Goal: Task Accomplishment & Management: Manage account settings

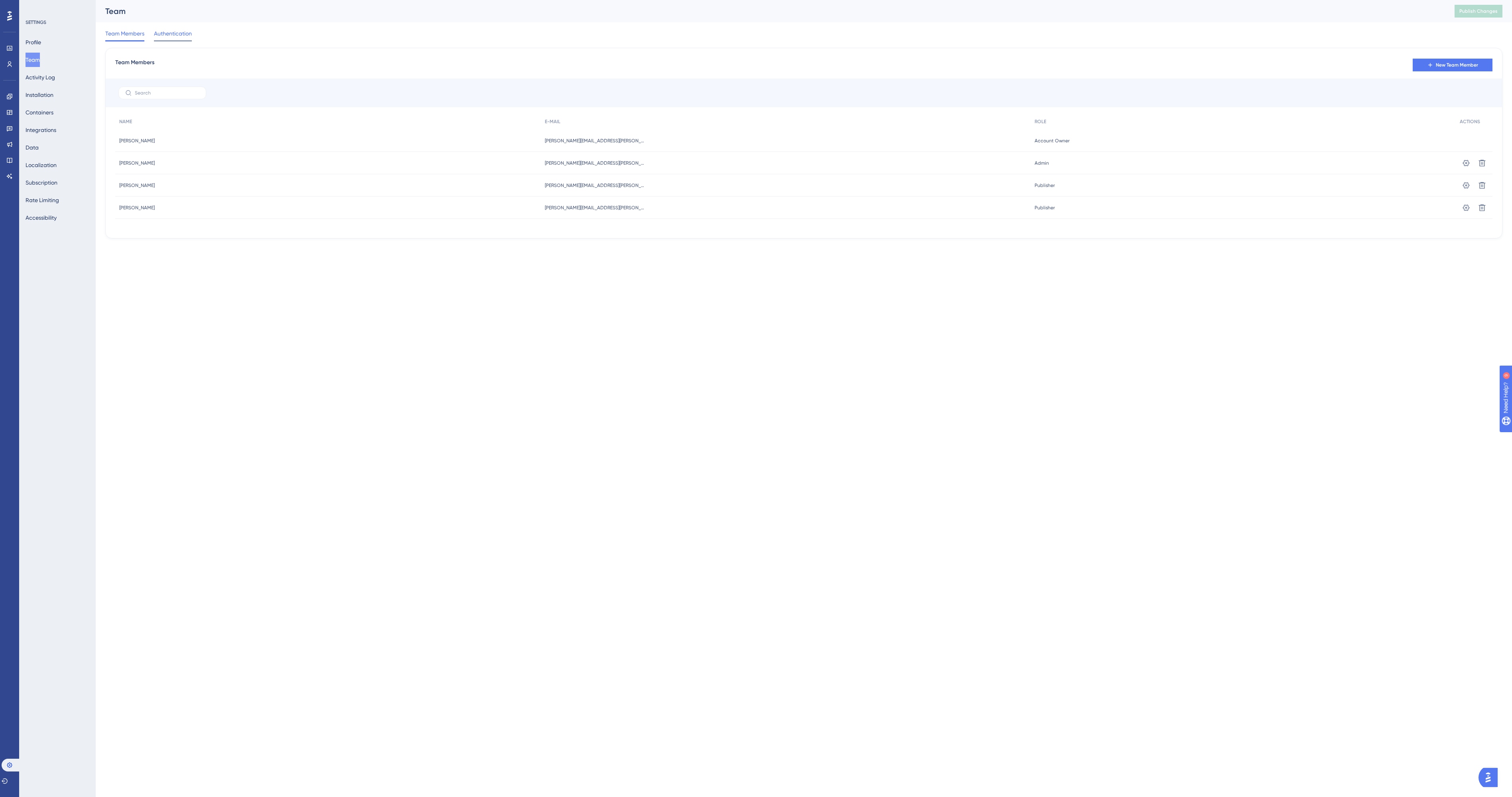
click at [167, 34] on span "Authentication" at bounding box center [173, 33] width 38 height 10
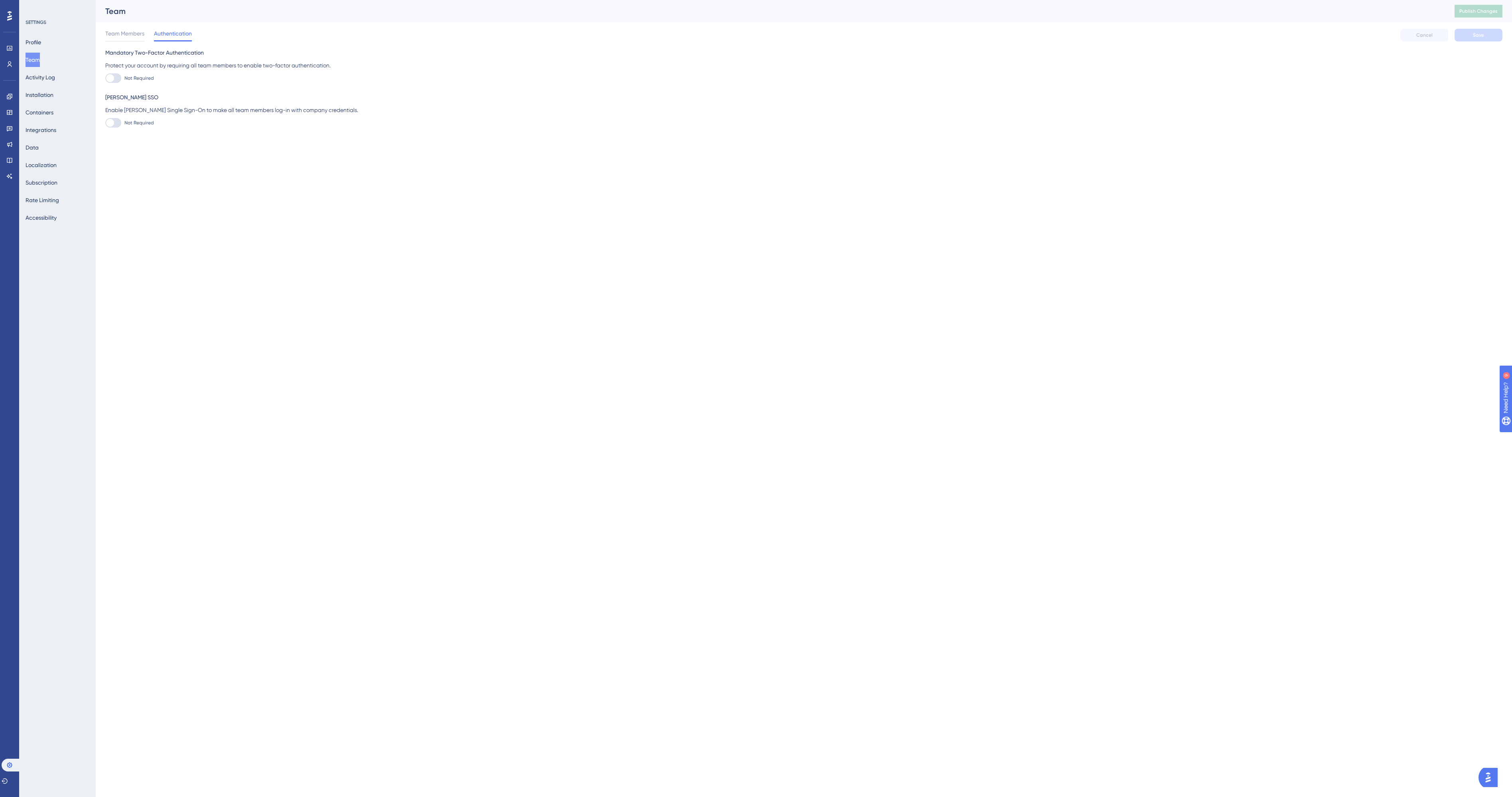
click at [115, 83] on div "Mandatory Two-Factor Authentication Protect your account by requiring all team …" at bounding box center [804, 87] width 1397 height 80
click at [114, 73] on div "Mandatory Two-Factor Authentication Protect your account by requiring all team …" at bounding box center [804, 65] width 1397 height 35
click at [114, 80] on div at bounding box center [113, 78] width 16 height 10
click at [106, 78] on input "Not Required" at bounding box center [105, 78] width 1 height 1
checkbox input "false"
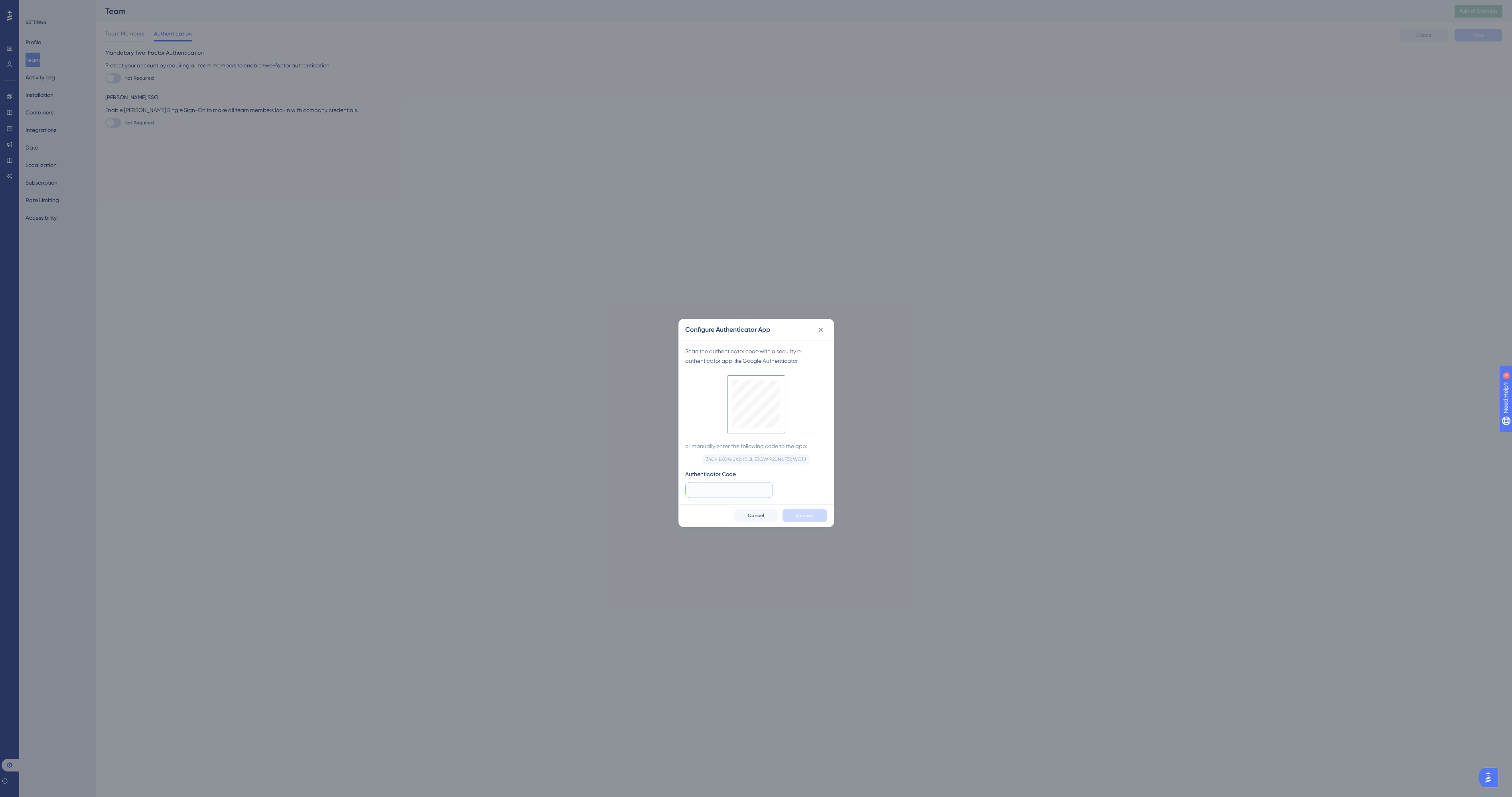
click at [711, 487] on input "text" at bounding box center [728, 489] width 74 height 9
type input "282 370"
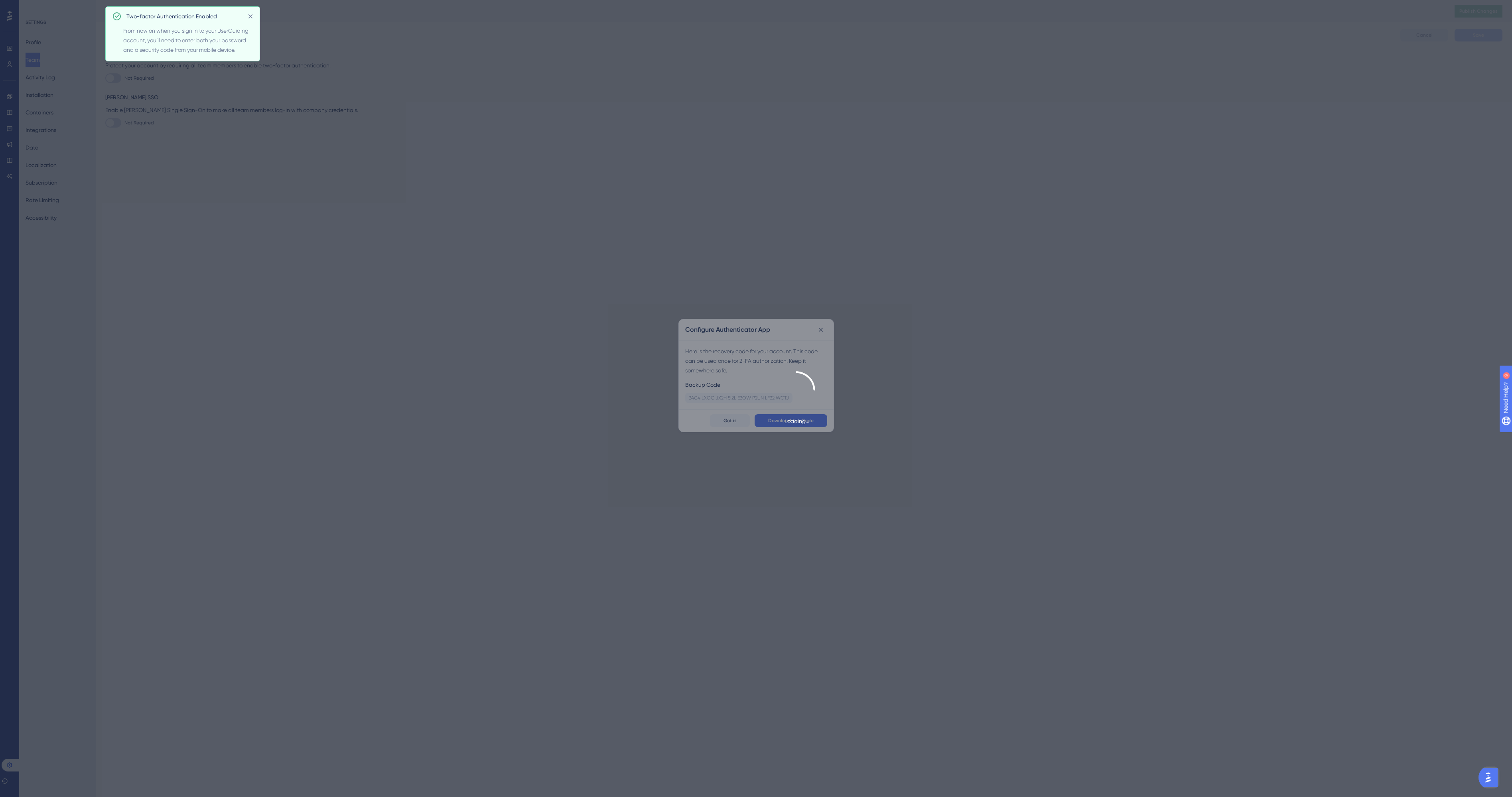
checkbox input "true"
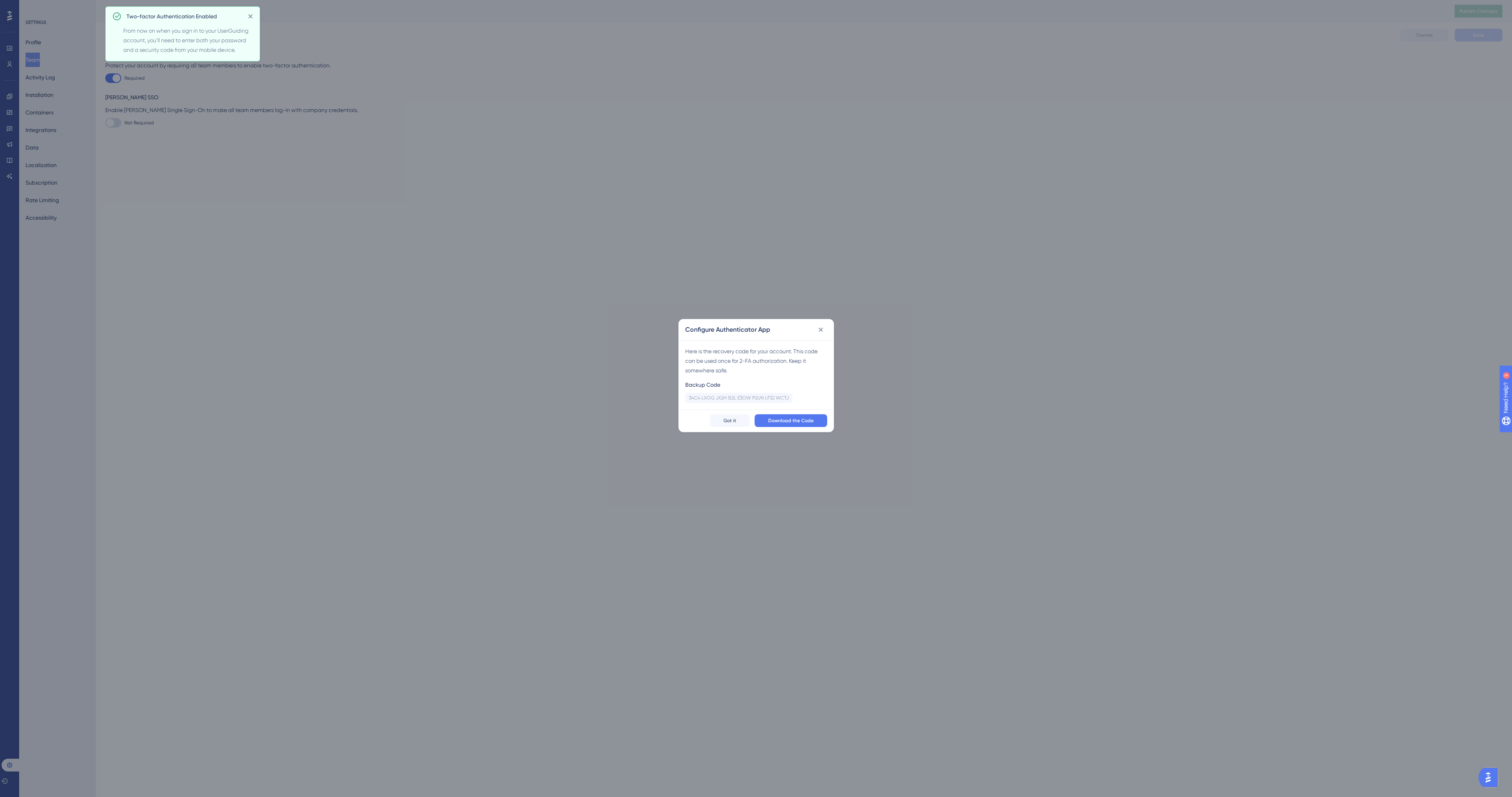
click at [780, 391] on div "Backup Code 34C4 LXOG JX2H 5I2L E3OW P2UN LF32 WCTJ Copy" at bounding box center [739, 391] width 108 height 23
click at [733, 421] on span "Got it" at bounding box center [730, 420] width 13 height 6
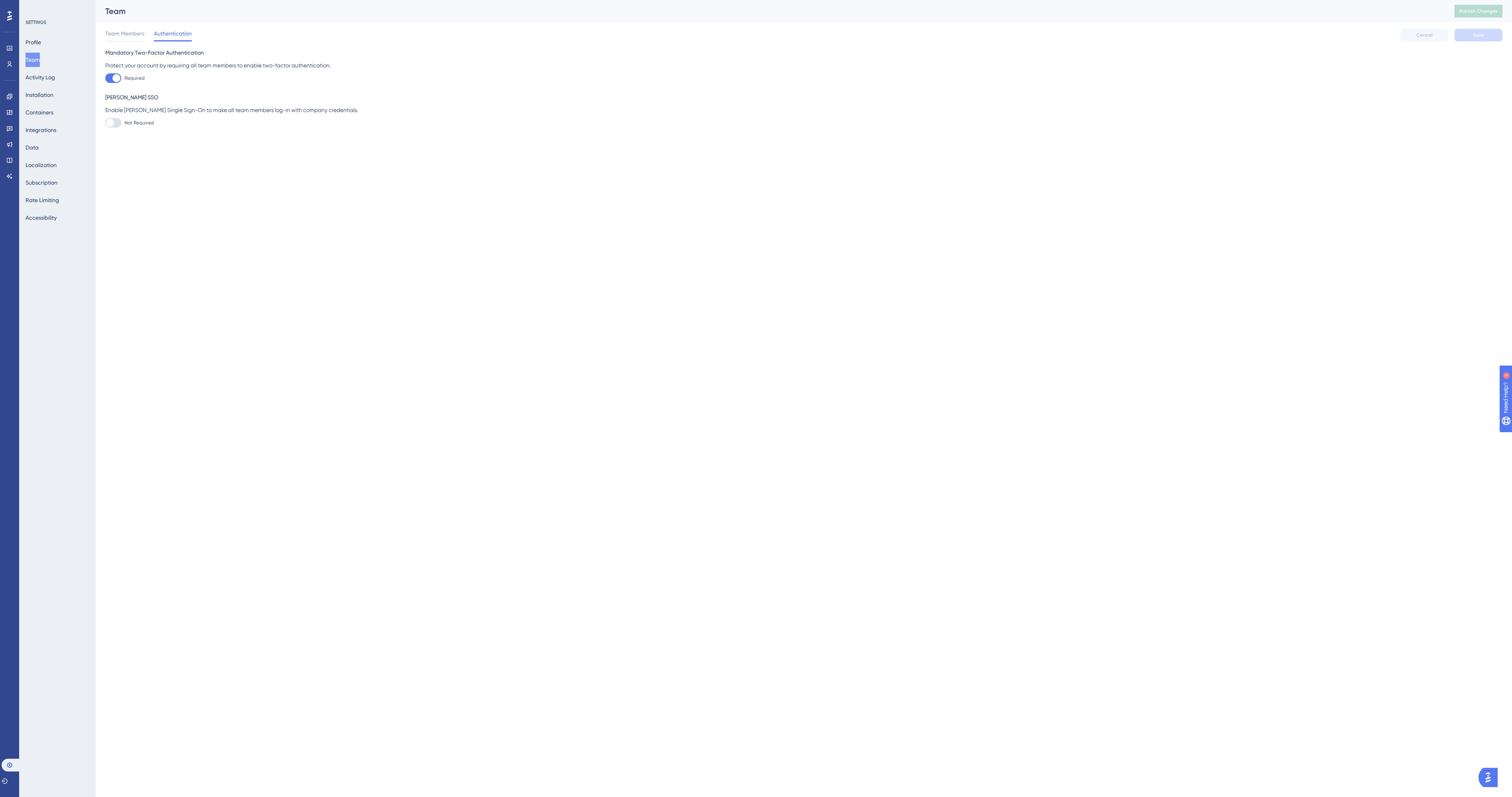
click at [117, 120] on div at bounding box center [113, 123] width 16 height 10
click at [106, 123] on input "Not Required" at bounding box center [105, 123] width 1 height 1
checkbox input "false"
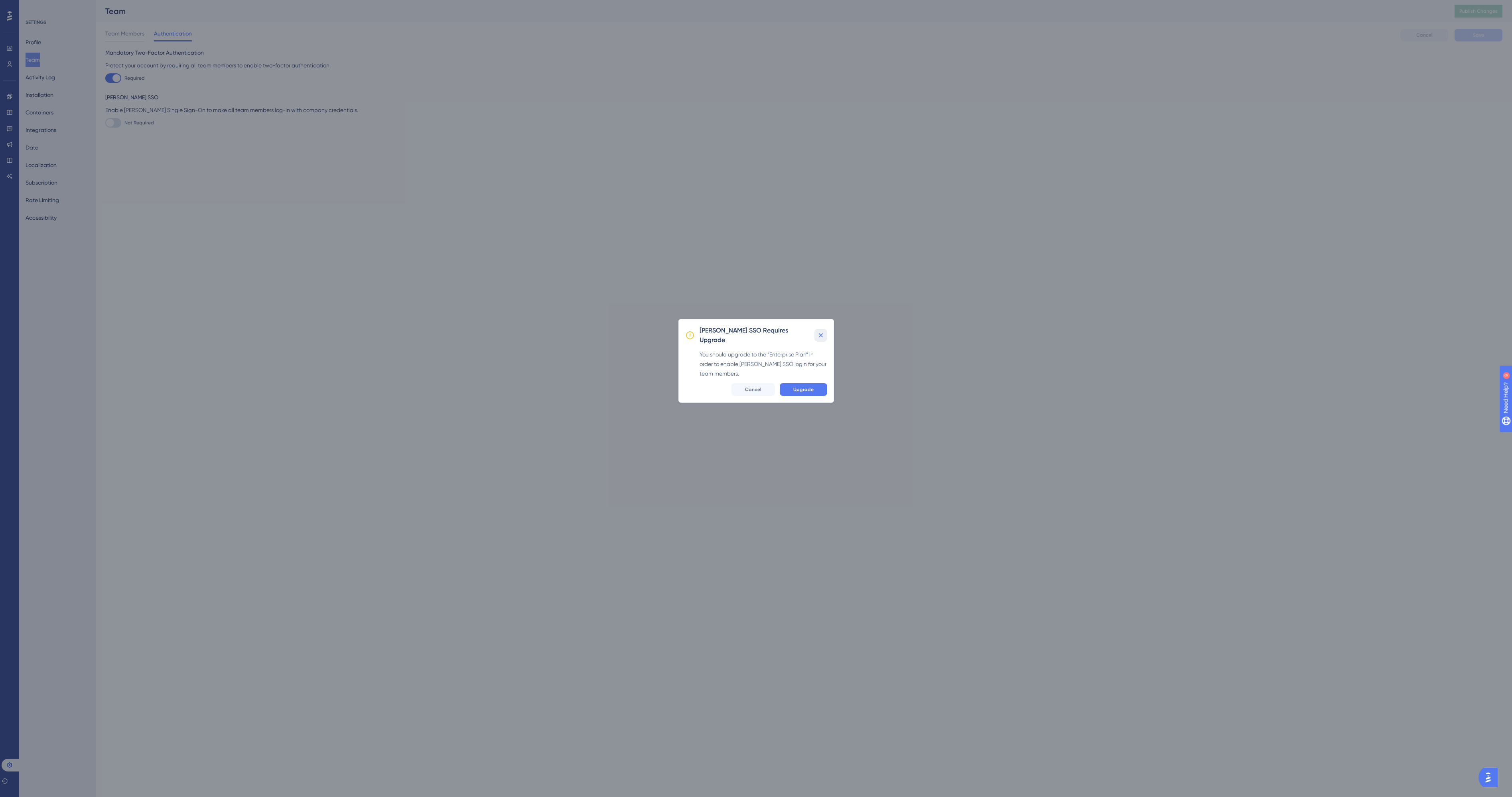
click at [822, 331] on icon at bounding box center [821, 336] width 8 height 8
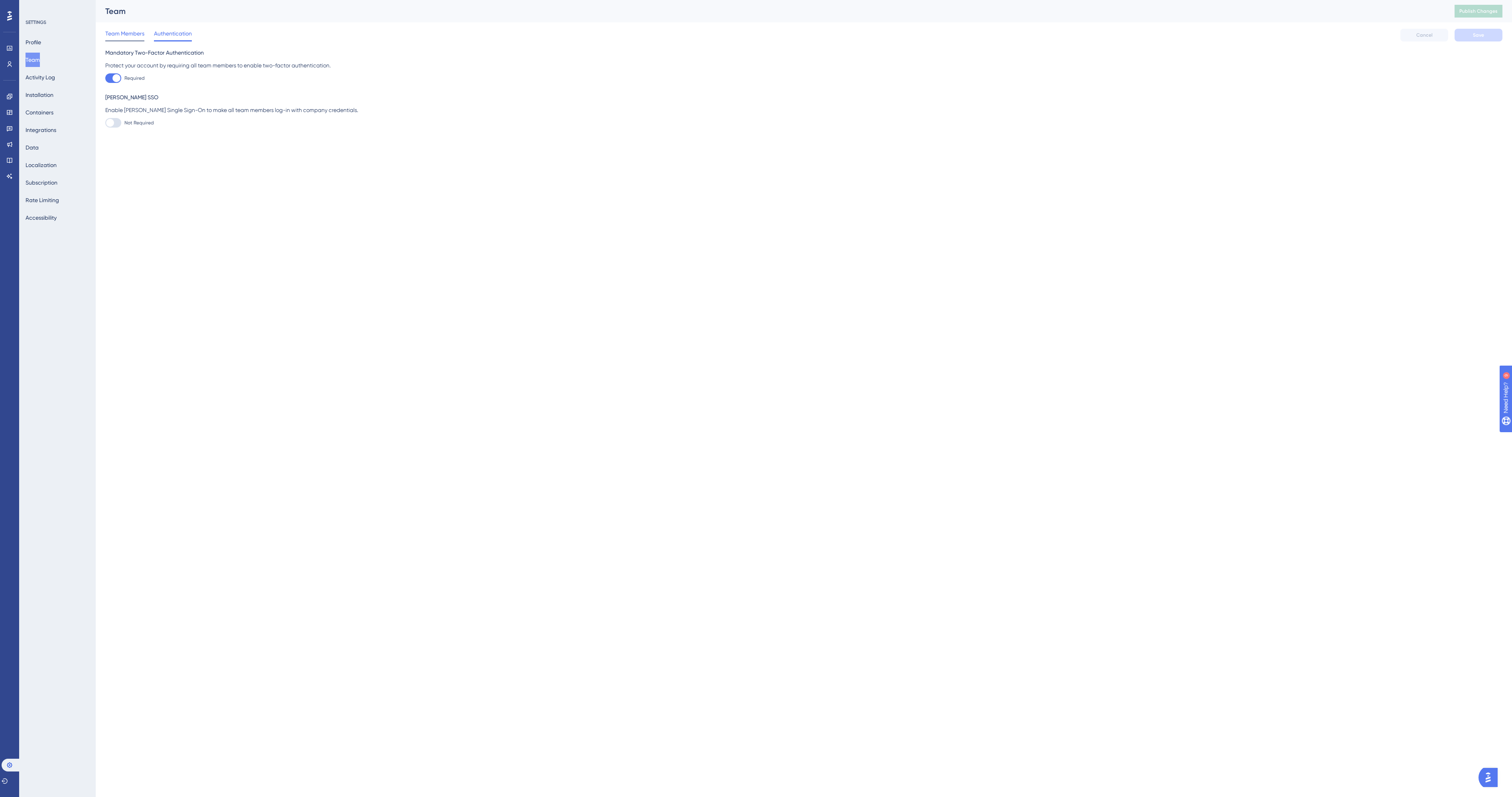
click at [123, 35] on span "Team Members" at bounding box center [125, 33] width 39 height 10
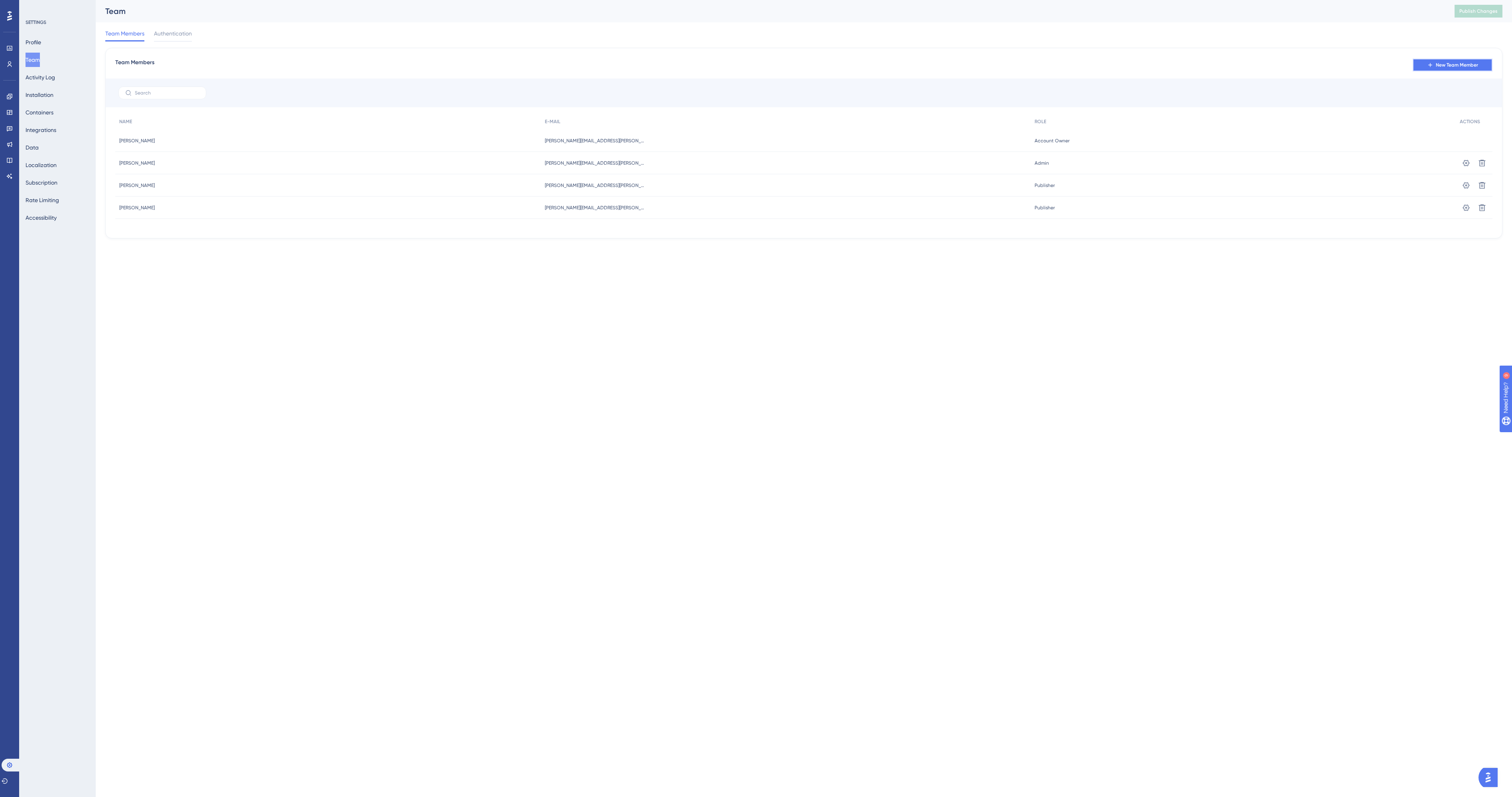
click at [1440, 64] on span "New Team Member" at bounding box center [1457, 65] width 42 height 6
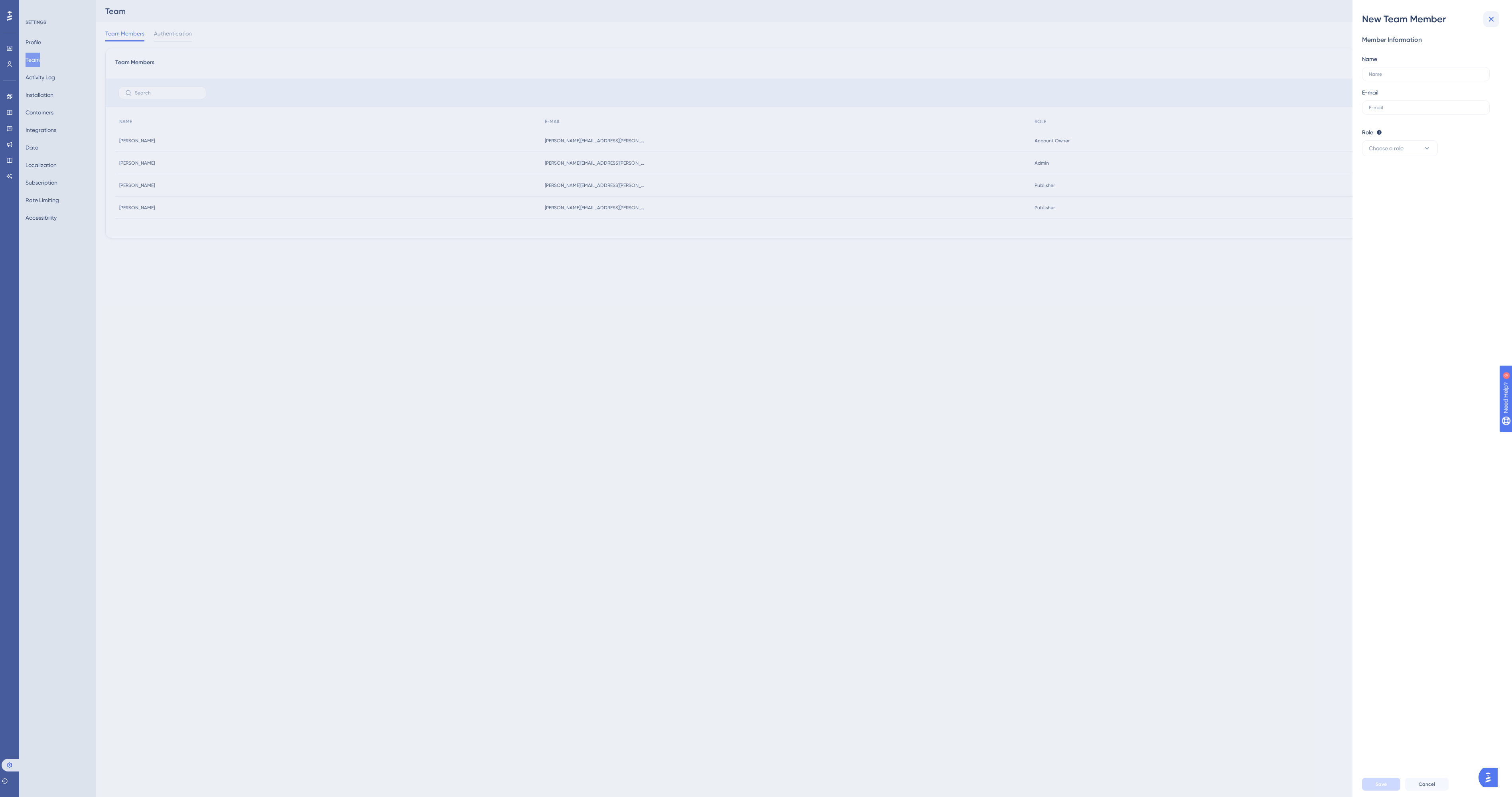
click at [1492, 17] on icon at bounding box center [1491, 19] width 10 height 10
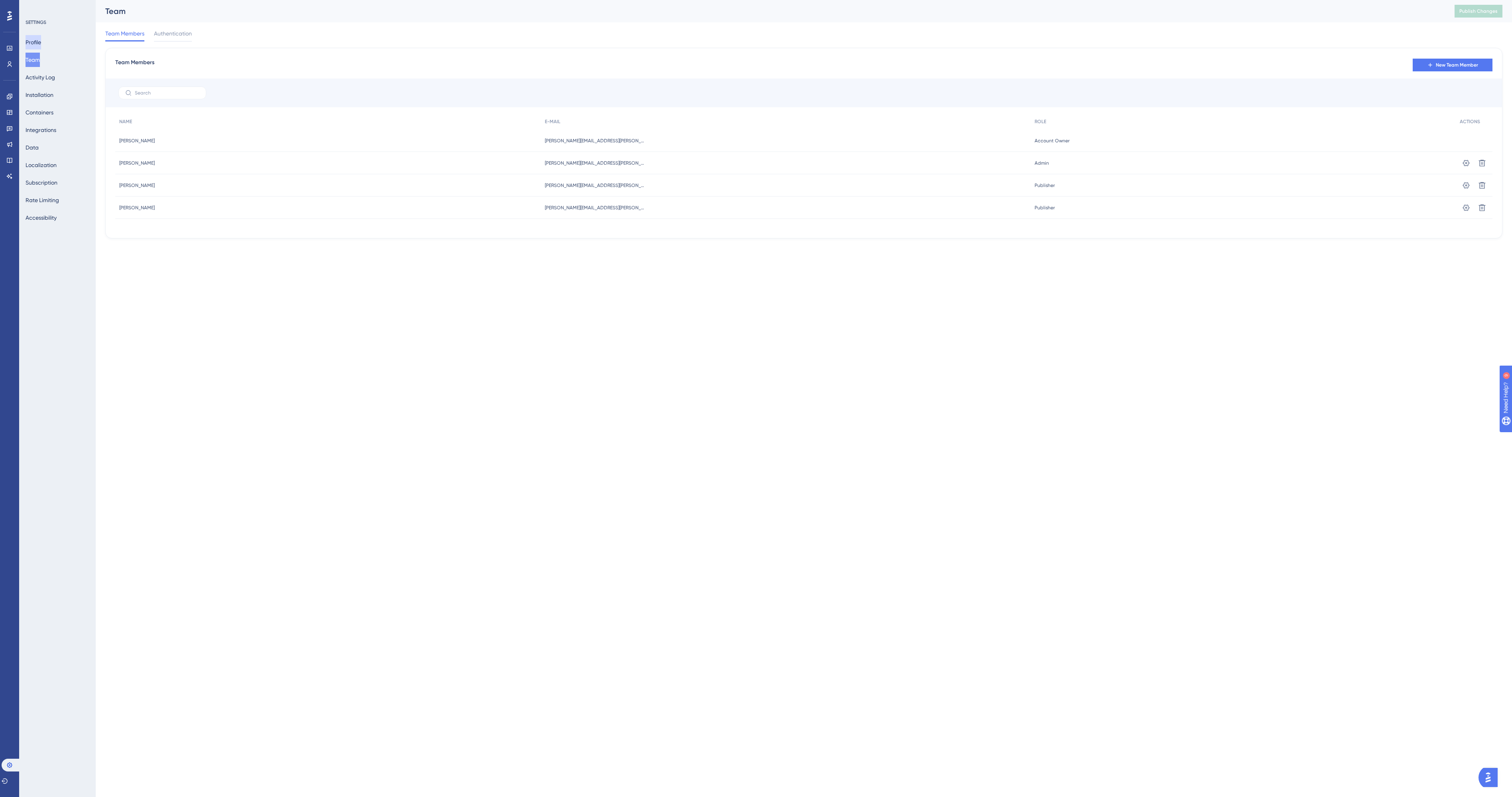
click at [38, 45] on button "Profile" at bounding box center [33, 42] width 16 height 14
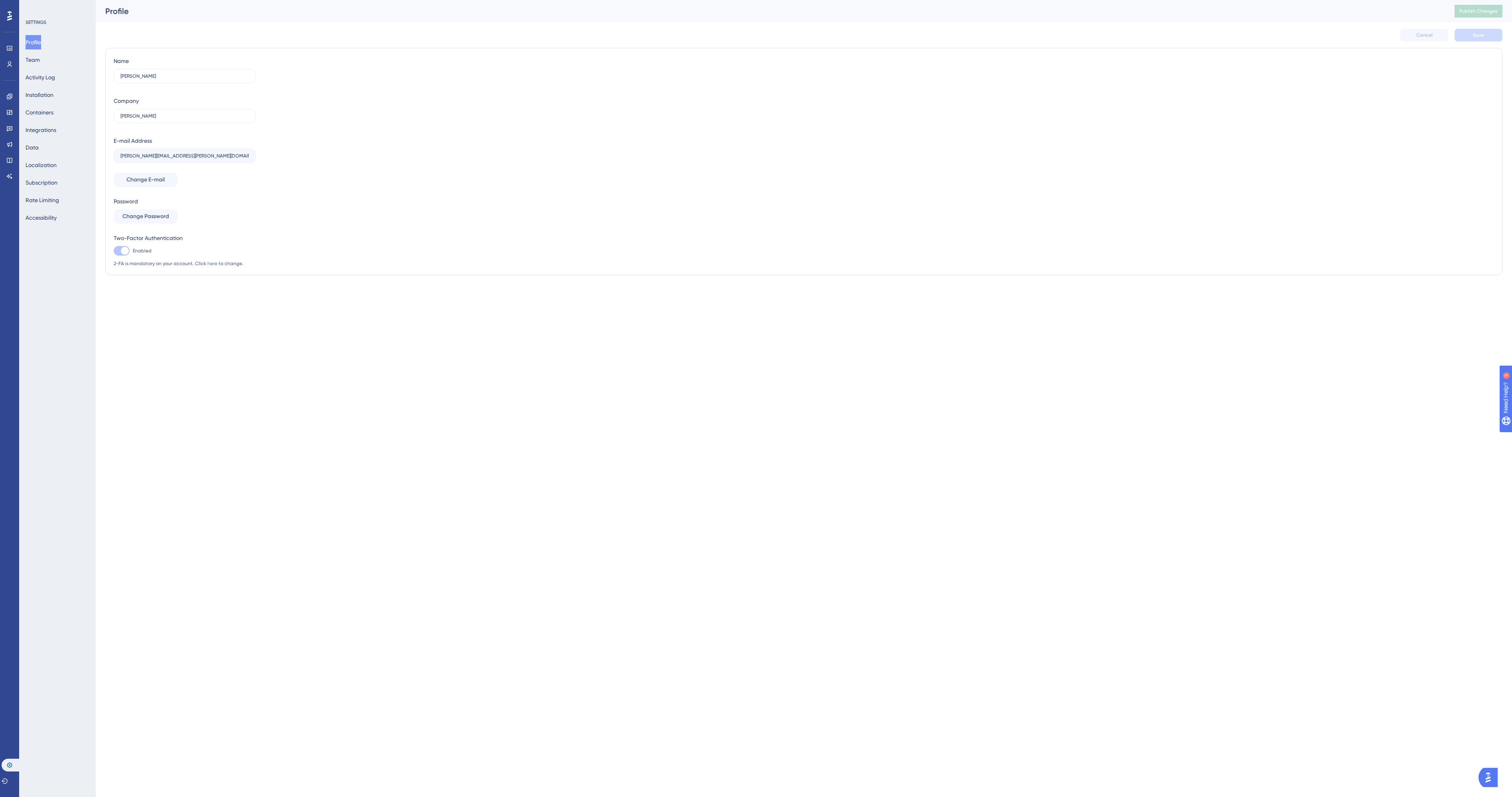
click at [78, 307] on html "Performance Users Engagement Widgets Feedback Product Updates Knowledge Base AI…" at bounding box center [756, 153] width 1512 height 307
click at [48, 217] on button "Accessibility" at bounding box center [41, 217] width 31 height 14
click at [1511, 440] on span "Need Help?" at bounding box center [1532, 438] width 31 height 10
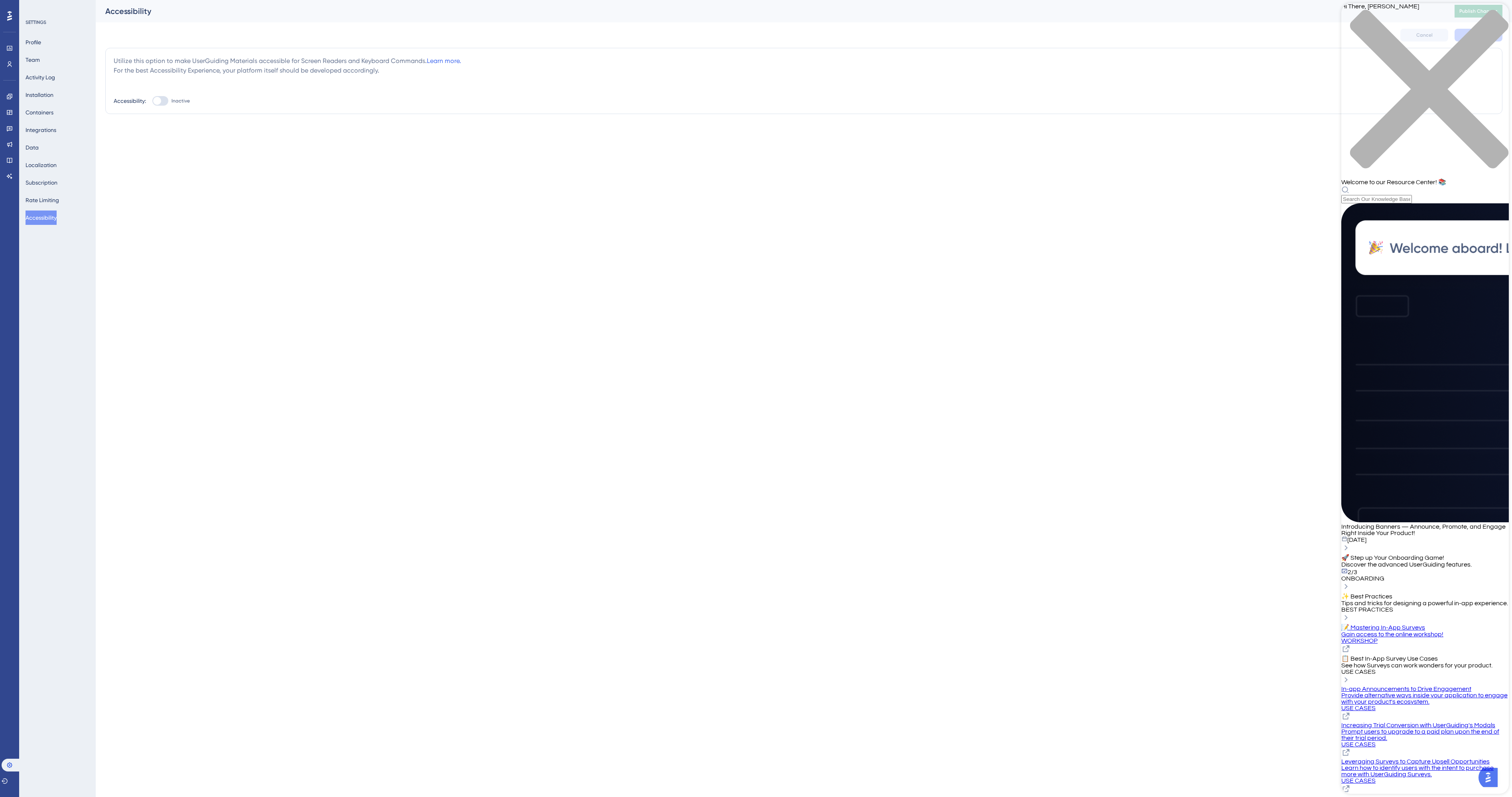
click at [1379, 186] on div "Resource Center Header" at bounding box center [1425, 195] width 167 height 18
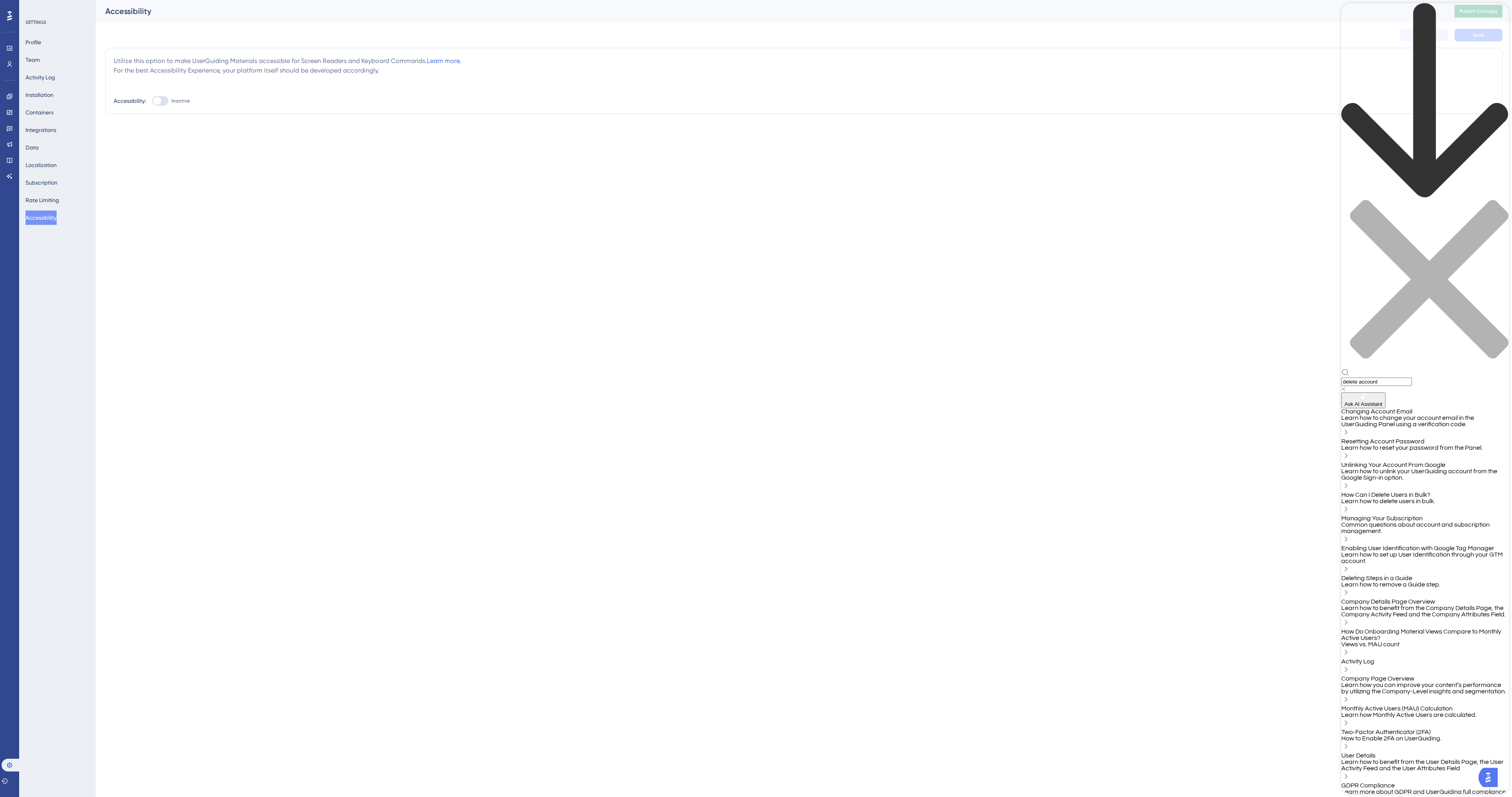
type input "delete account"
click at [37, 42] on button "Profile" at bounding box center [33, 42] width 16 height 14
click at [38, 59] on button "Team" at bounding box center [32, 59] width 14 height 14
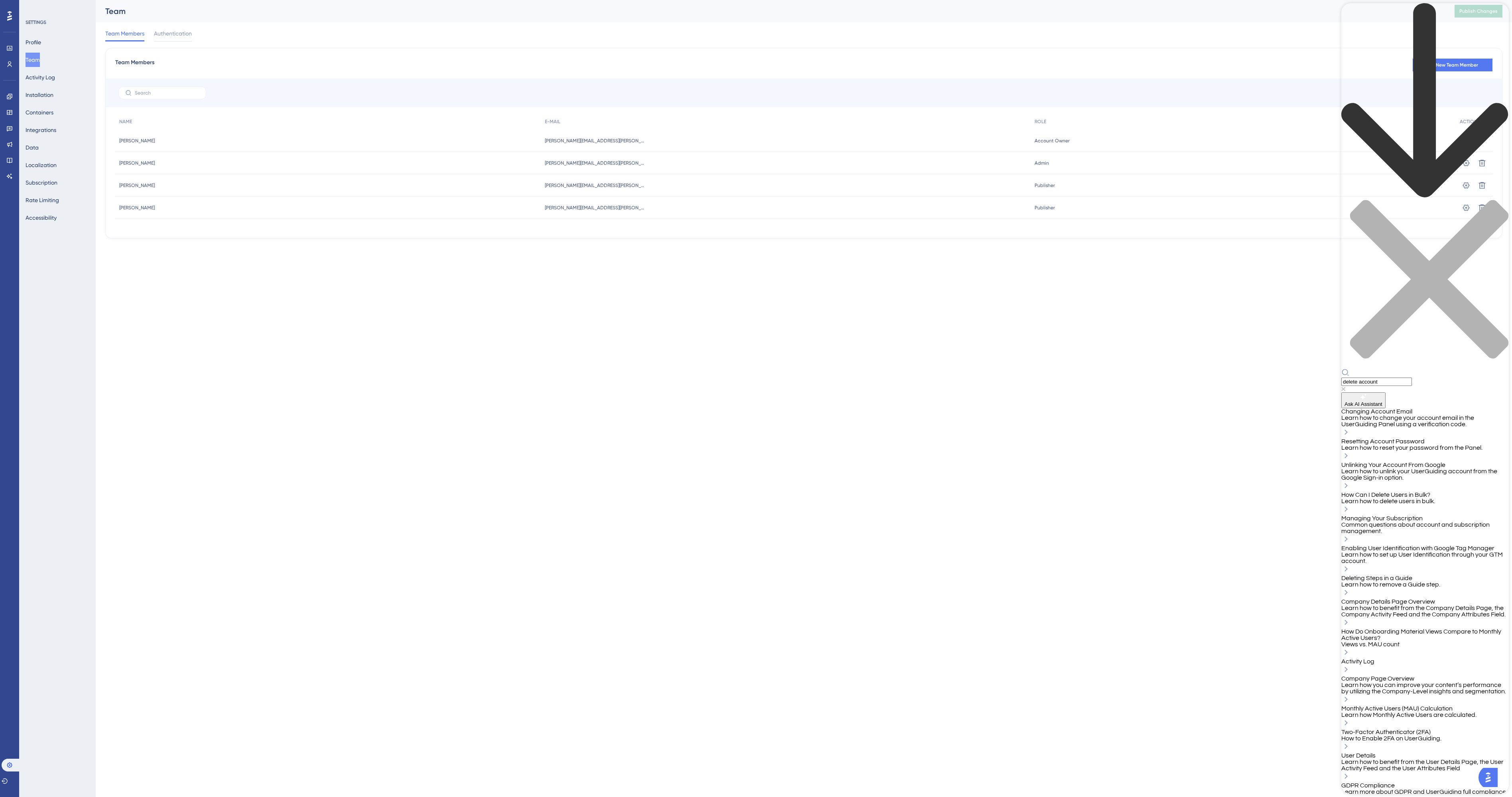
click at [1498, 199] on icon "close resource center" at bounding box center [1425, 283] width 167 height 167
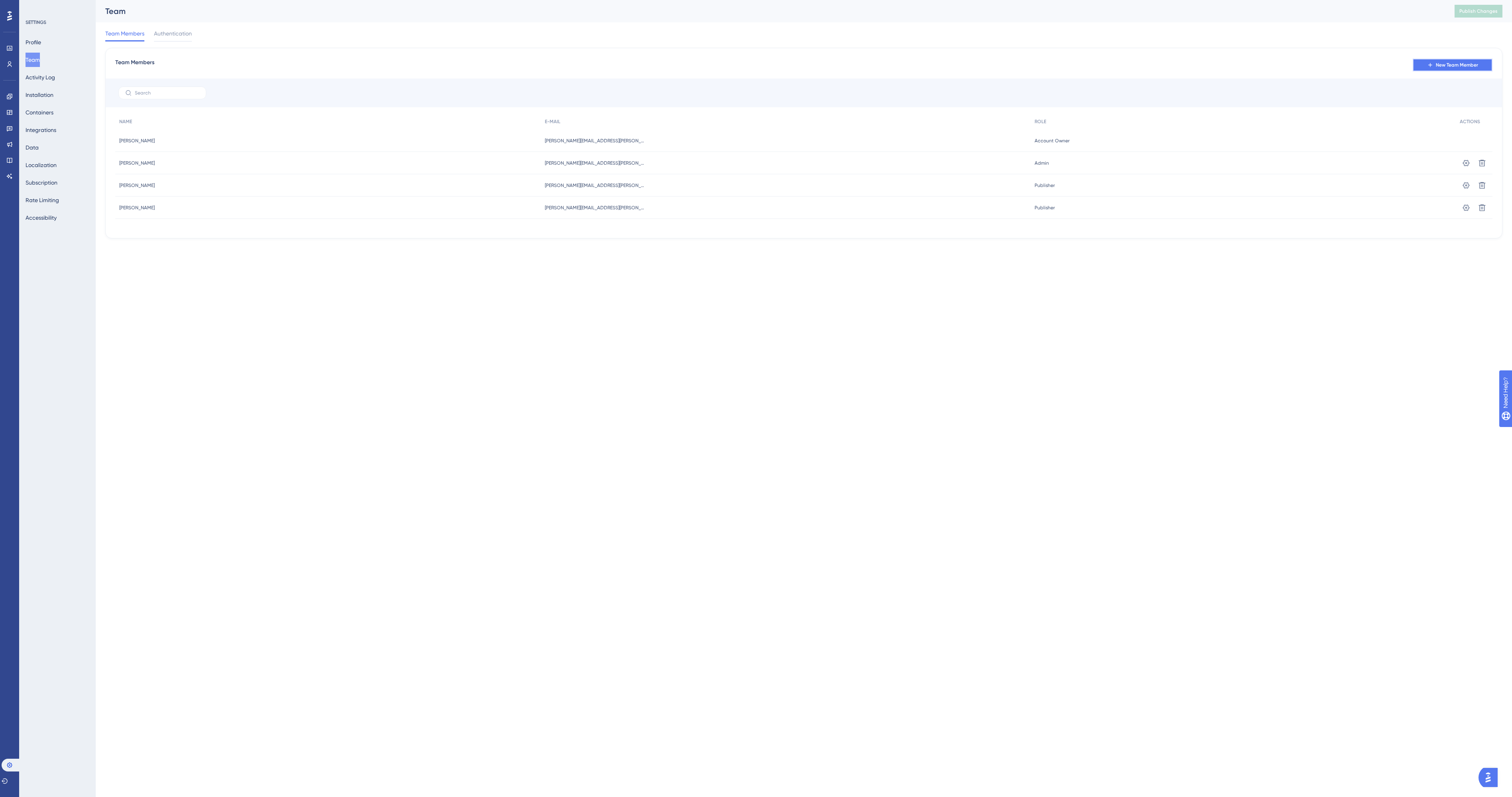
click at [1466, 64] on span "New Team Member" at bounding box center [1457, 65] width 42 height 6
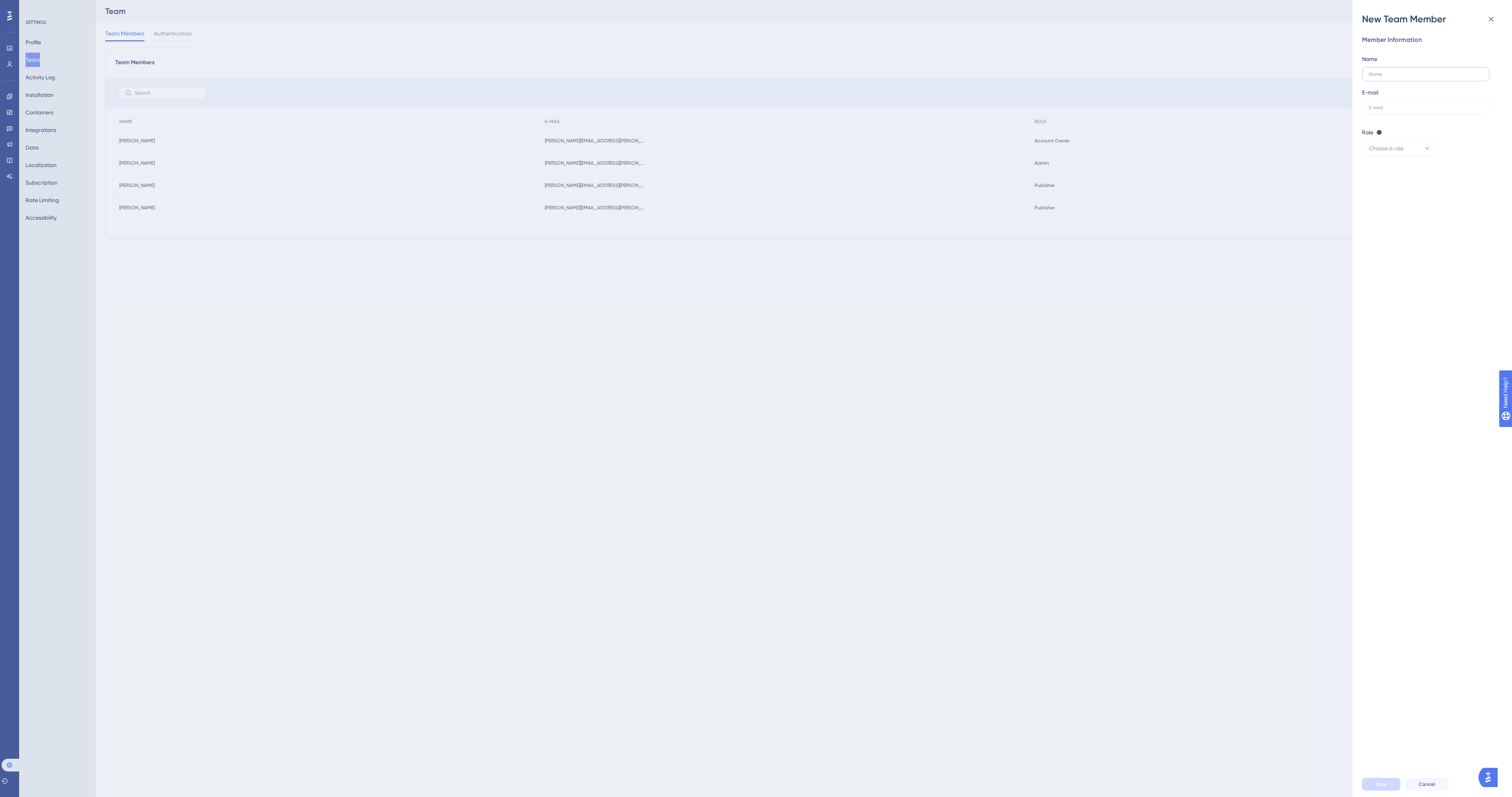
click at [1407, 66] on div "Name" at bounding box center [1425, 68] width 127 height 27
click at [1404, 78] on label at bounding box center [1425, 74] width 127 height 14
click at [1404, 77] on input "text" at bounding box center [1426, 74] width 114 height 5
type input "Jelle"
type input "h"
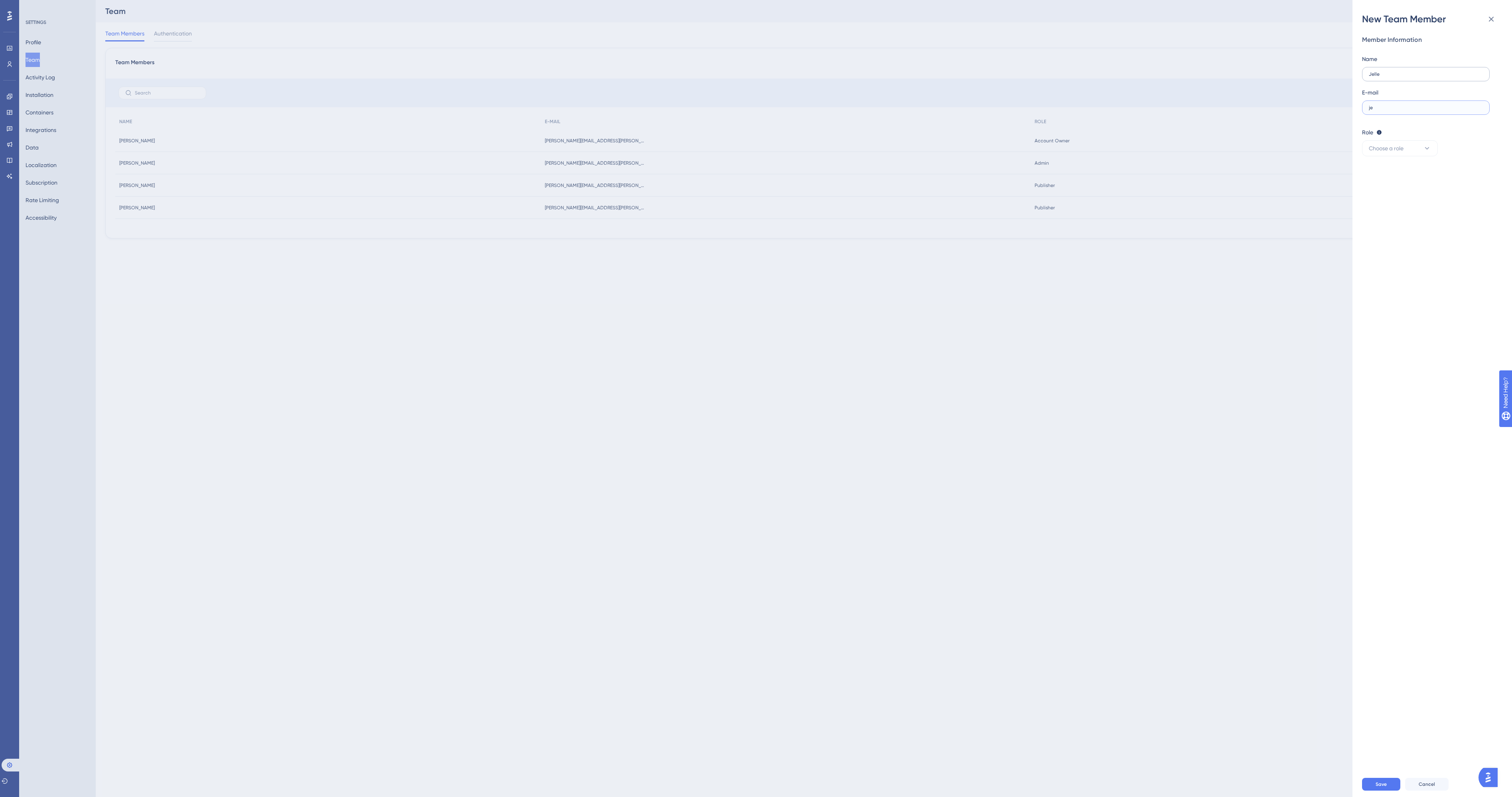
type input "j"
click at [1511, 434] on span "Need Help?" at bounding box center [1532, 434] width 31 height 10
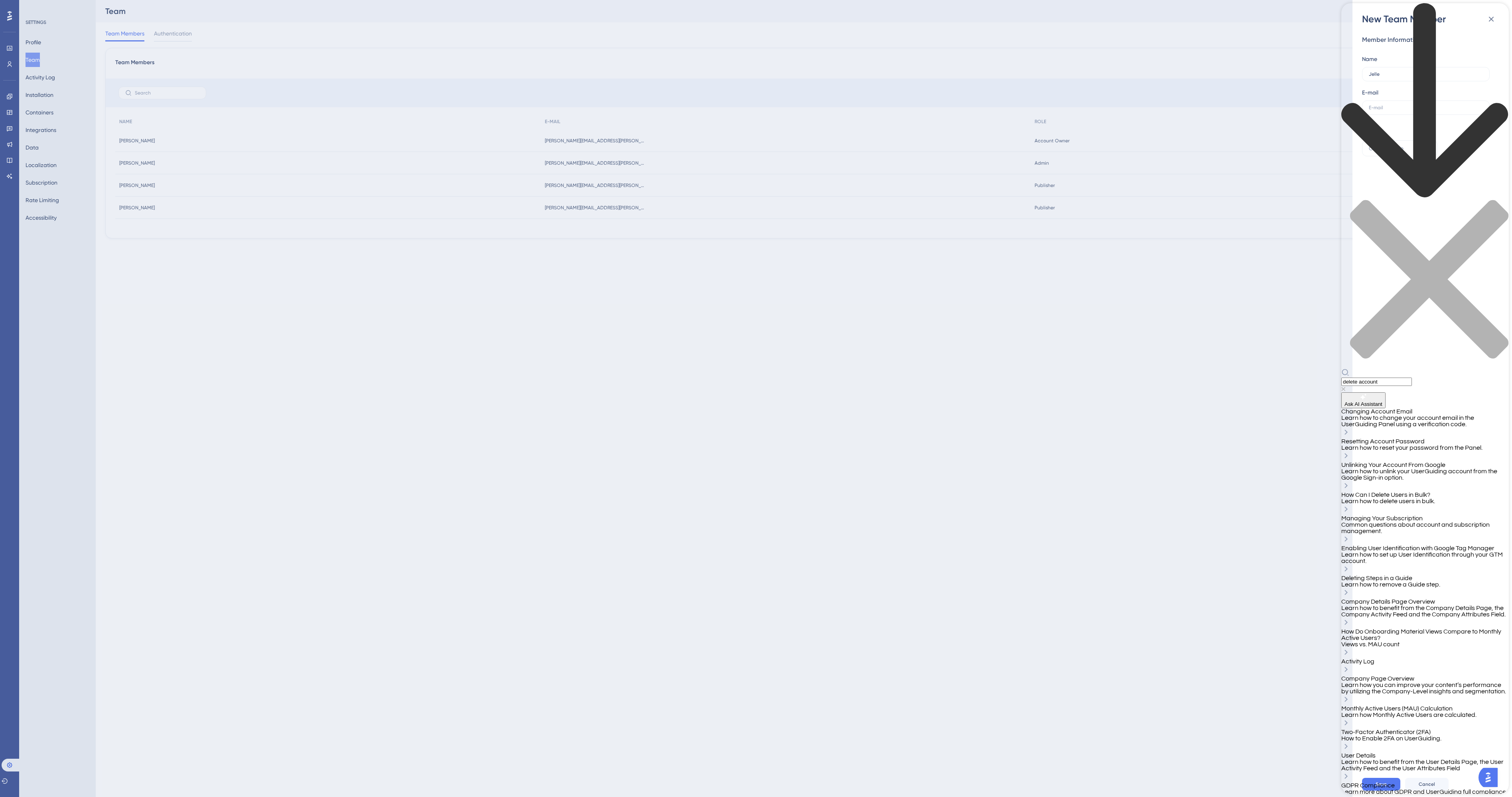
click at [1438, 468] on span "Learn how to unlink your UserGuiding account from the Google Sign-in option." at bounding box center [1419, 474] width 156 height 13
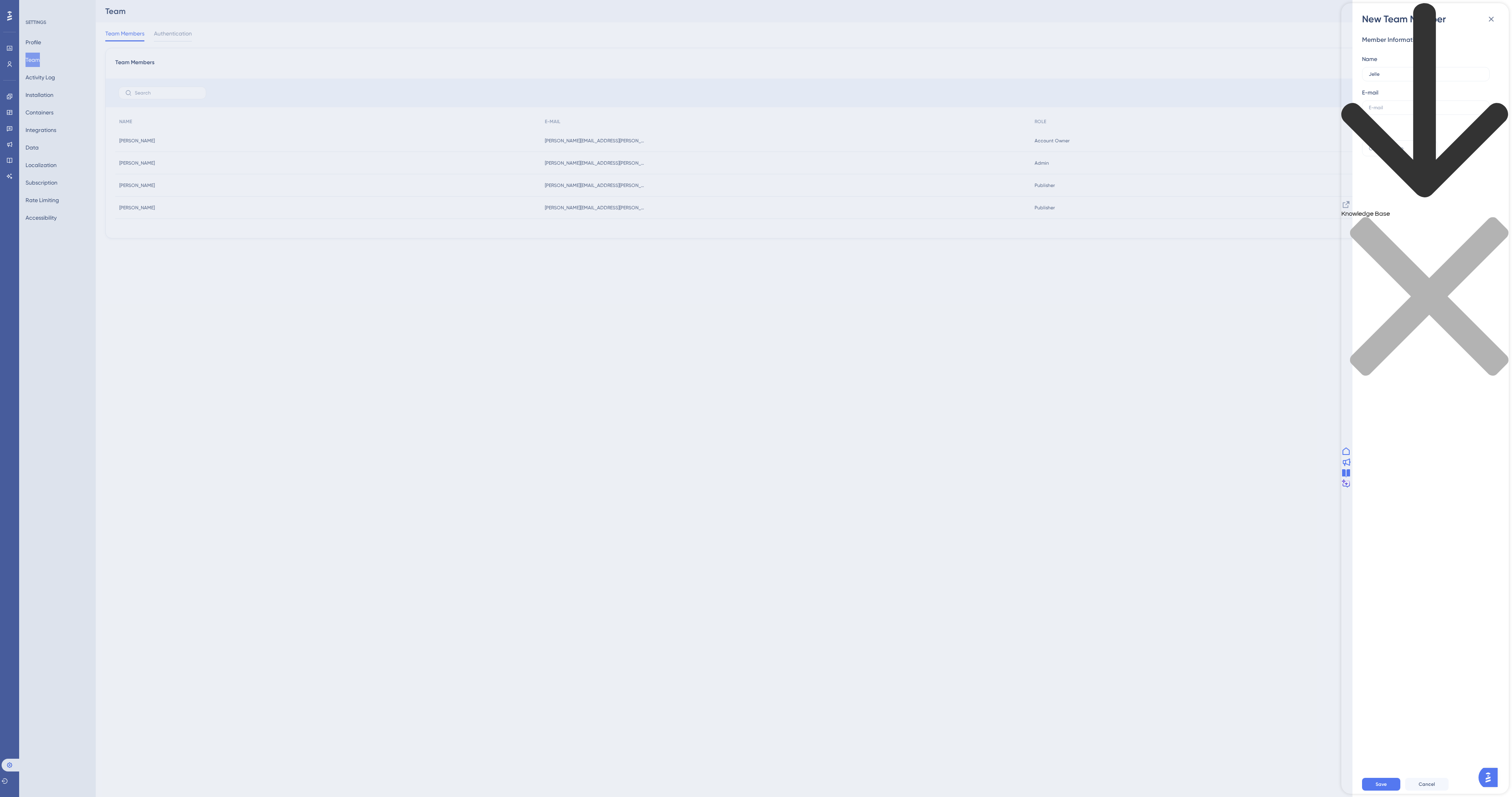
click at [38, 45] on div "New Team Member Member Information Name [PERSON_NAME] E-mail Role Editor: Creat…" at bounding box center [756, 398] width 1512 height 797
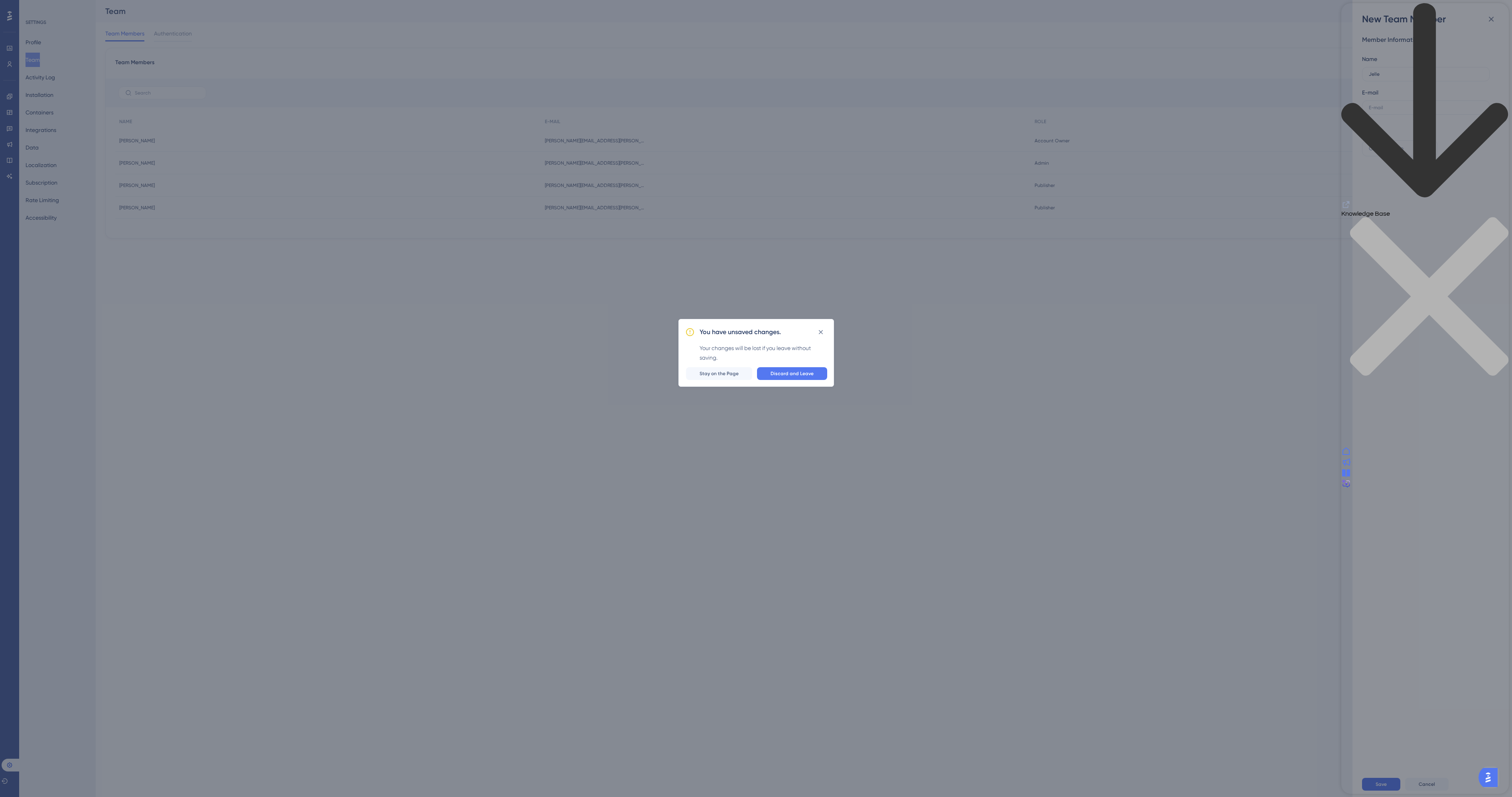
click at [38, 43] on div "You have unsaved changes. Your changes will be lost if you leave without saving…" at bounding box center [756, 398] width 1512 height 797
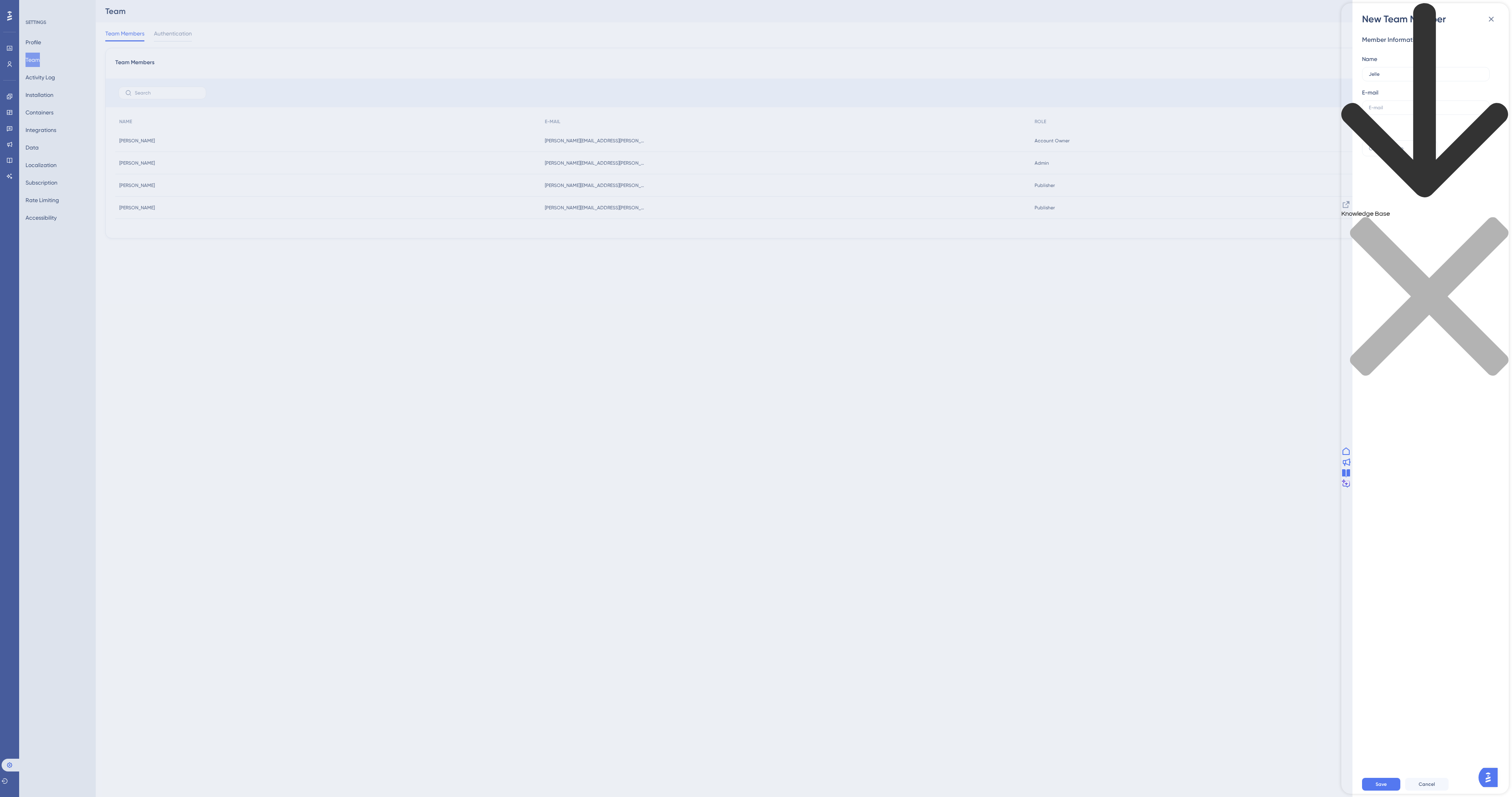
click at [25, 40] on div "New Team Member Member Information Name [PERSON_NAME] E-mail Role Editor: Creat…" at bounding box center [756, 398] width 1512 height 797
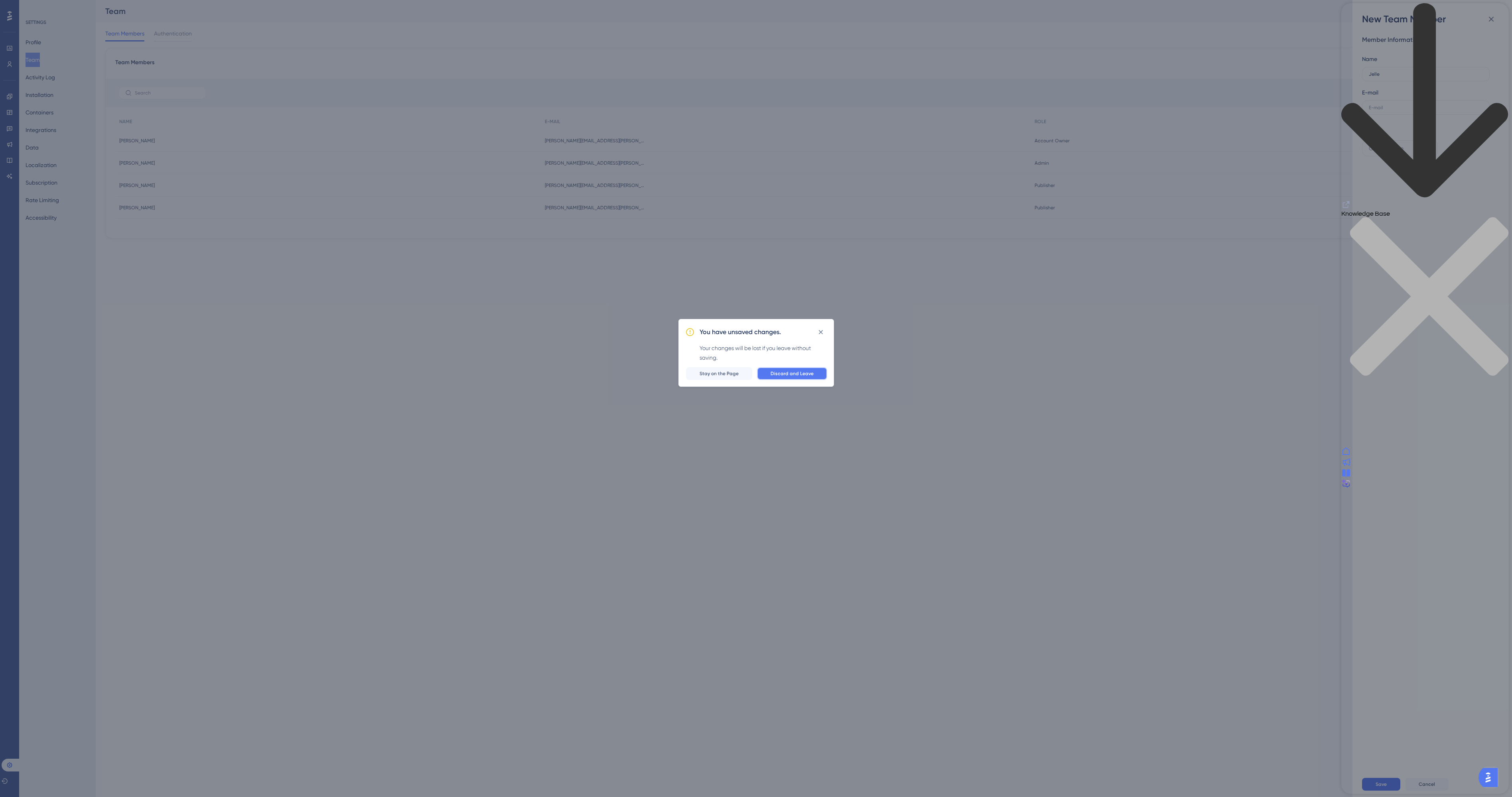
click at [786, 375] on span "Discard and Leave" at bounding box center [792, 373] width 43 height 6
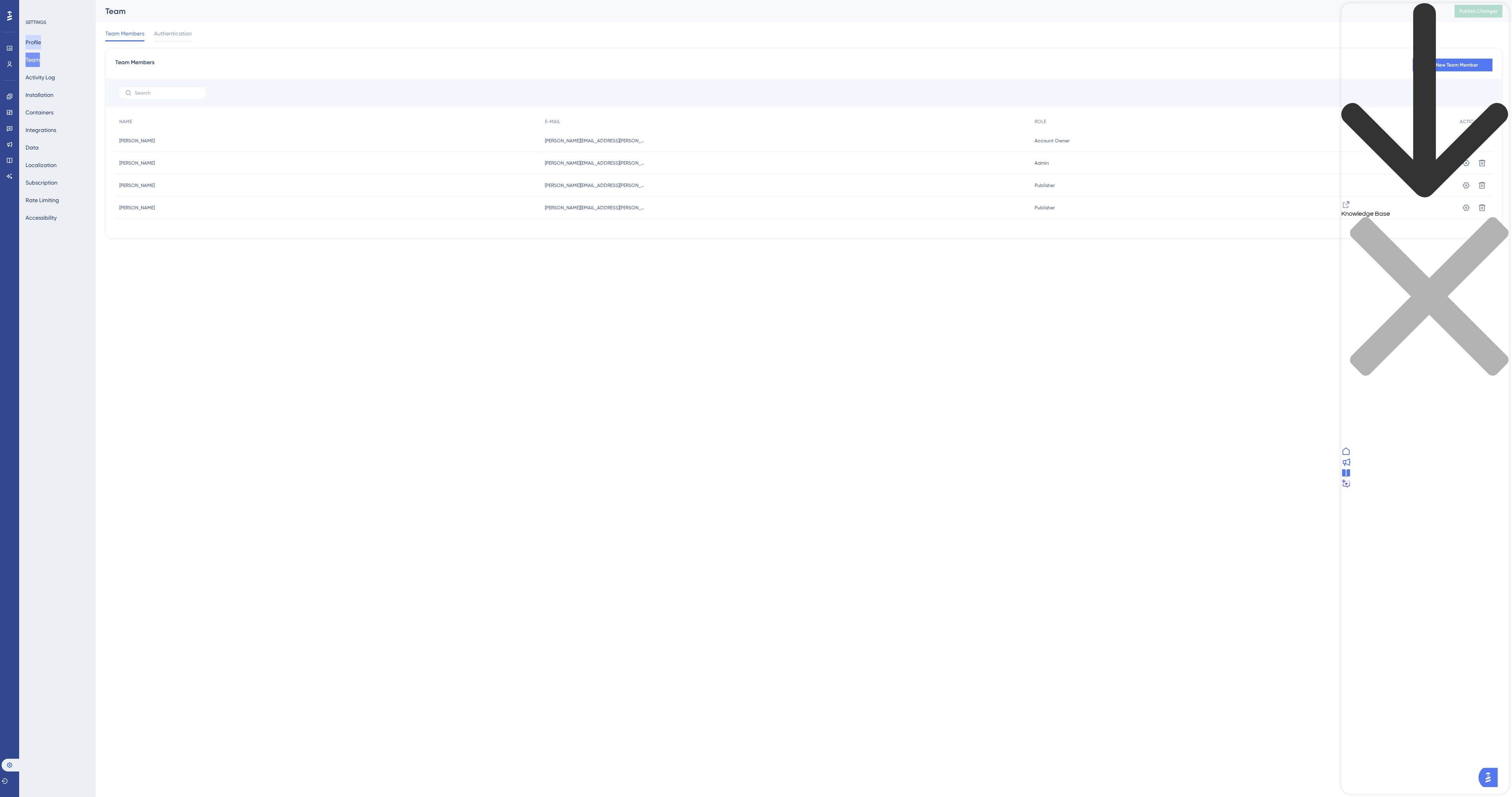
click at [41, 47] on button "Profile" at bounding box center [33, 42] width 16 height 14
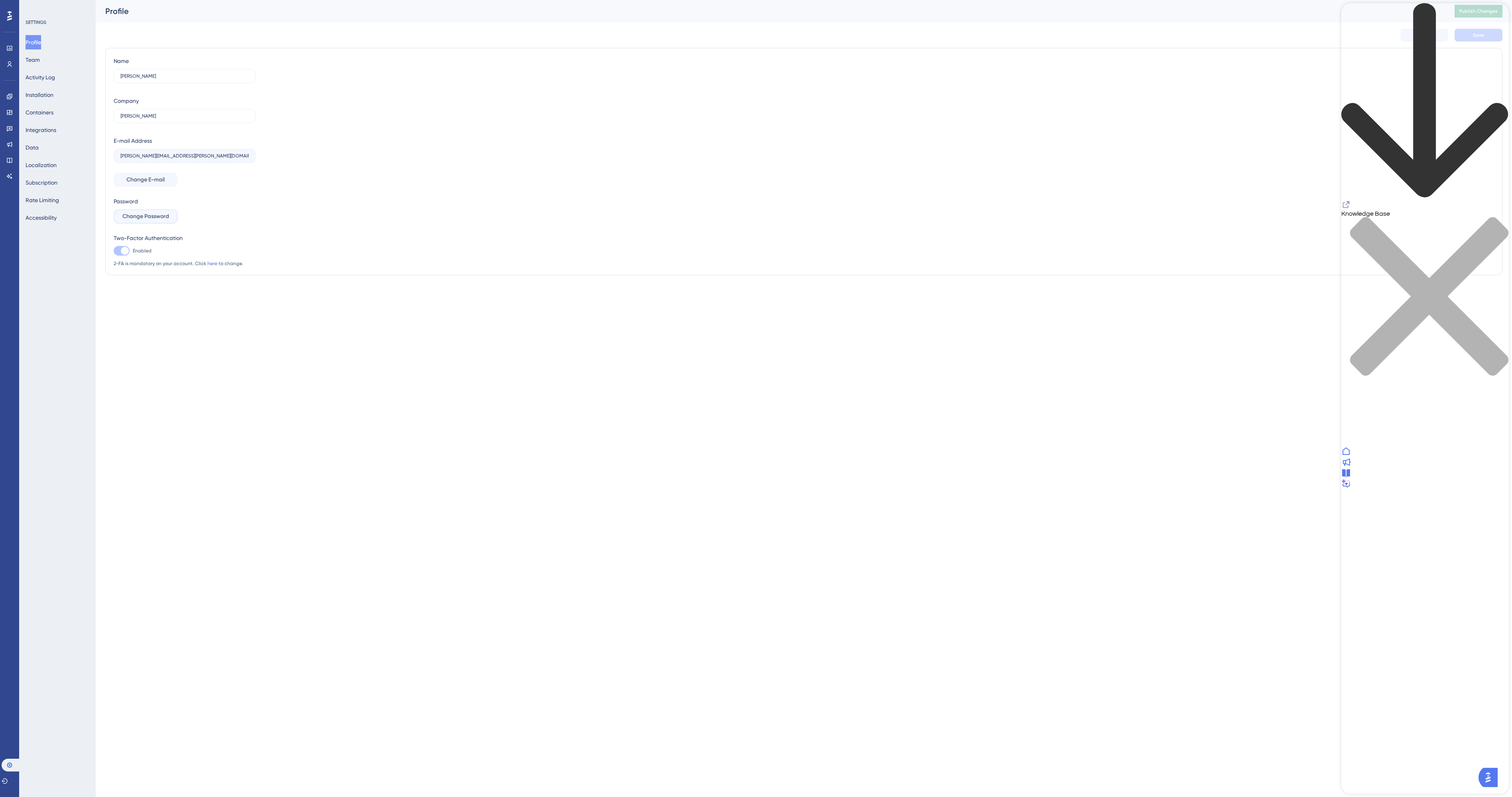
click at [138, 218] on span "Change Password" at bounding box center [146, 216] width 47 height 10
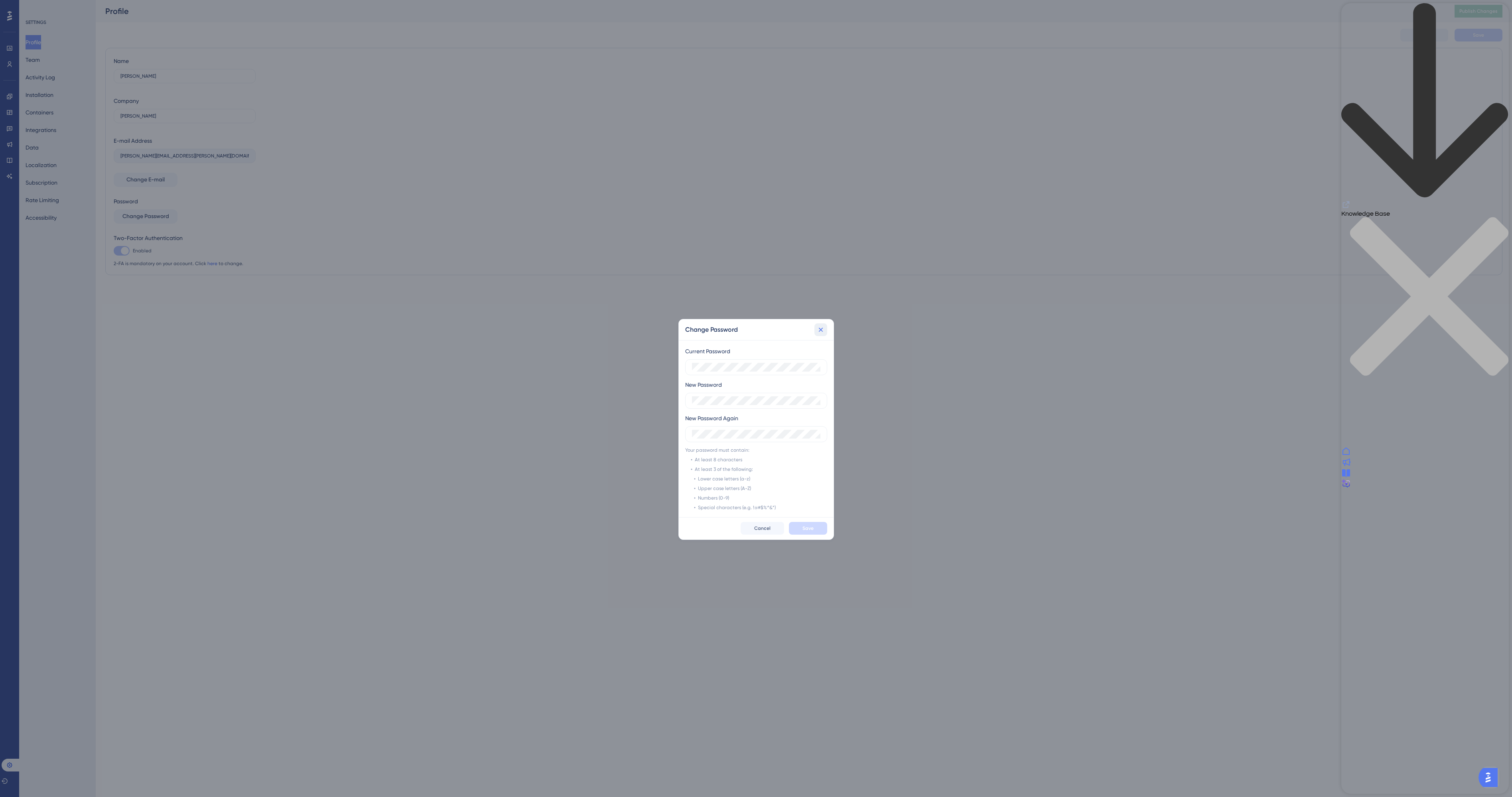
click at [819, 334] on button at bounding box center [820, 329] width 13 height 13
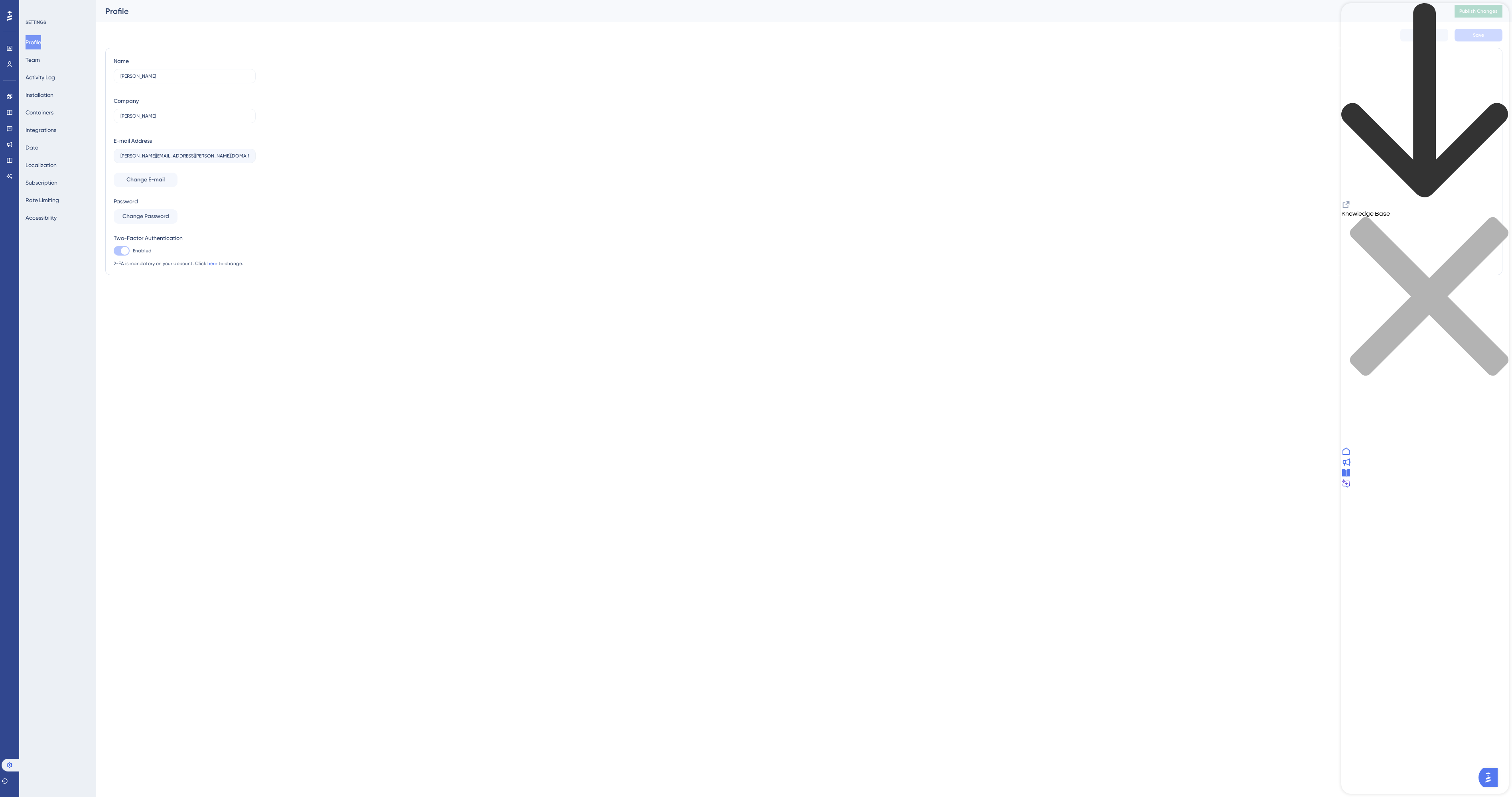
click at [552, 307] on html "Performance Users Engagement Widgets Feedback Product Updates Knowledge Base AI…" at bounding box center [756, 153] width 1512 height 307
click at [40, 62] on button "Team" at bounding box center [32, 59] width 14 height 14
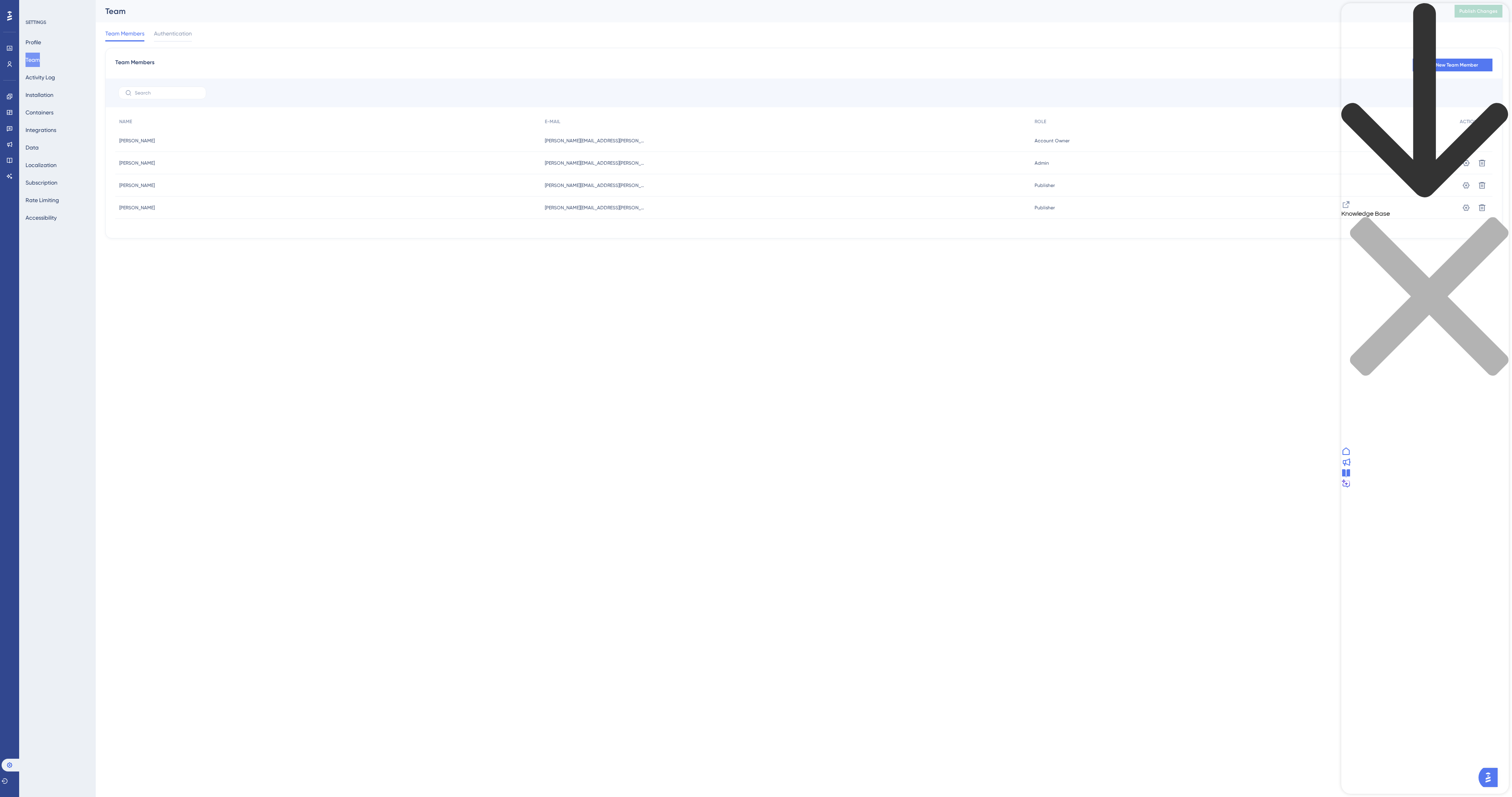
click at [1498, 217] on div "close resource center" at bounding box center [1425, 302] width 167 height 169
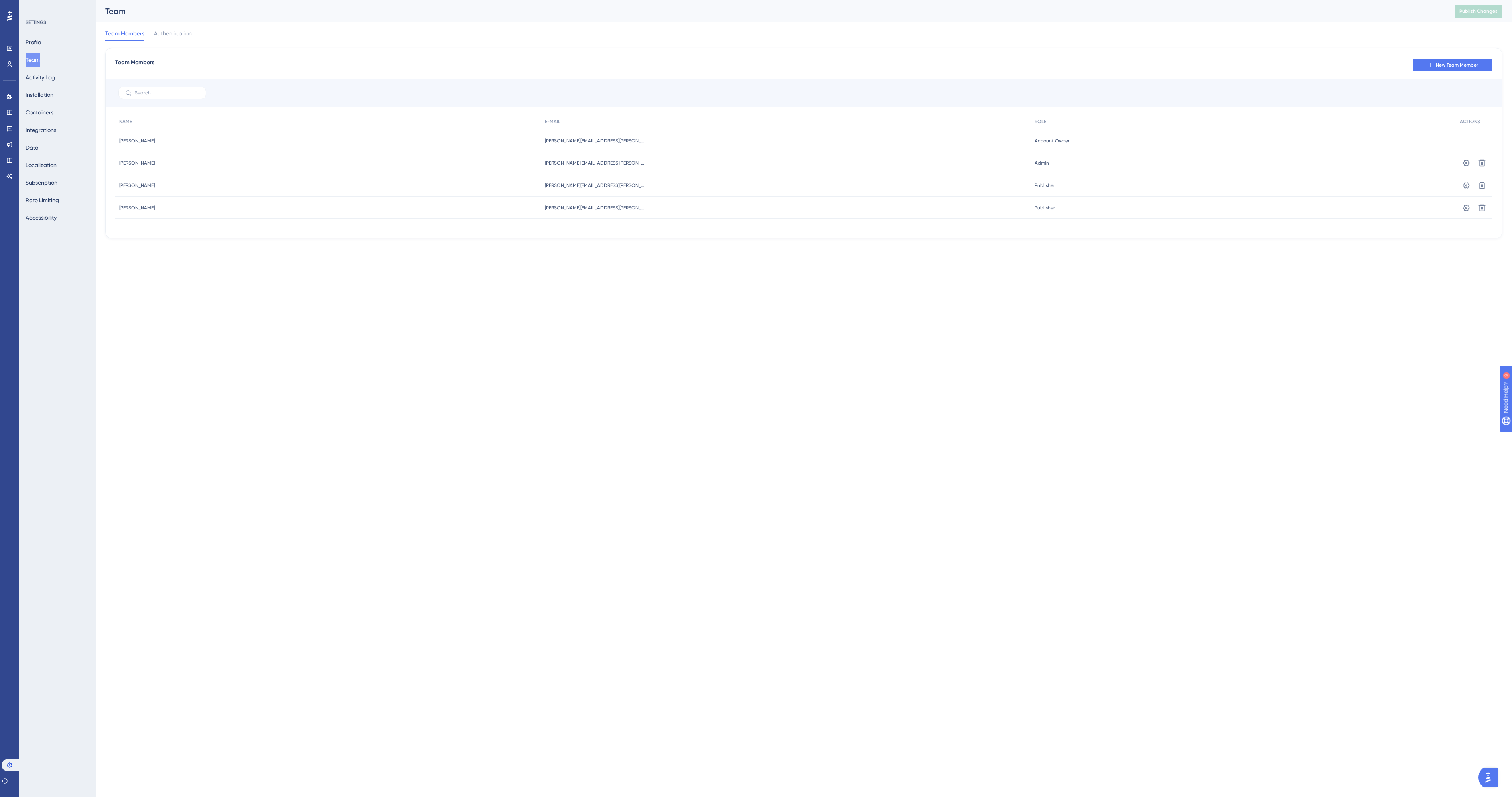
click at [1453, 62] on span "New Team Member" at bounding box center [1457, 65] width 42 height 6
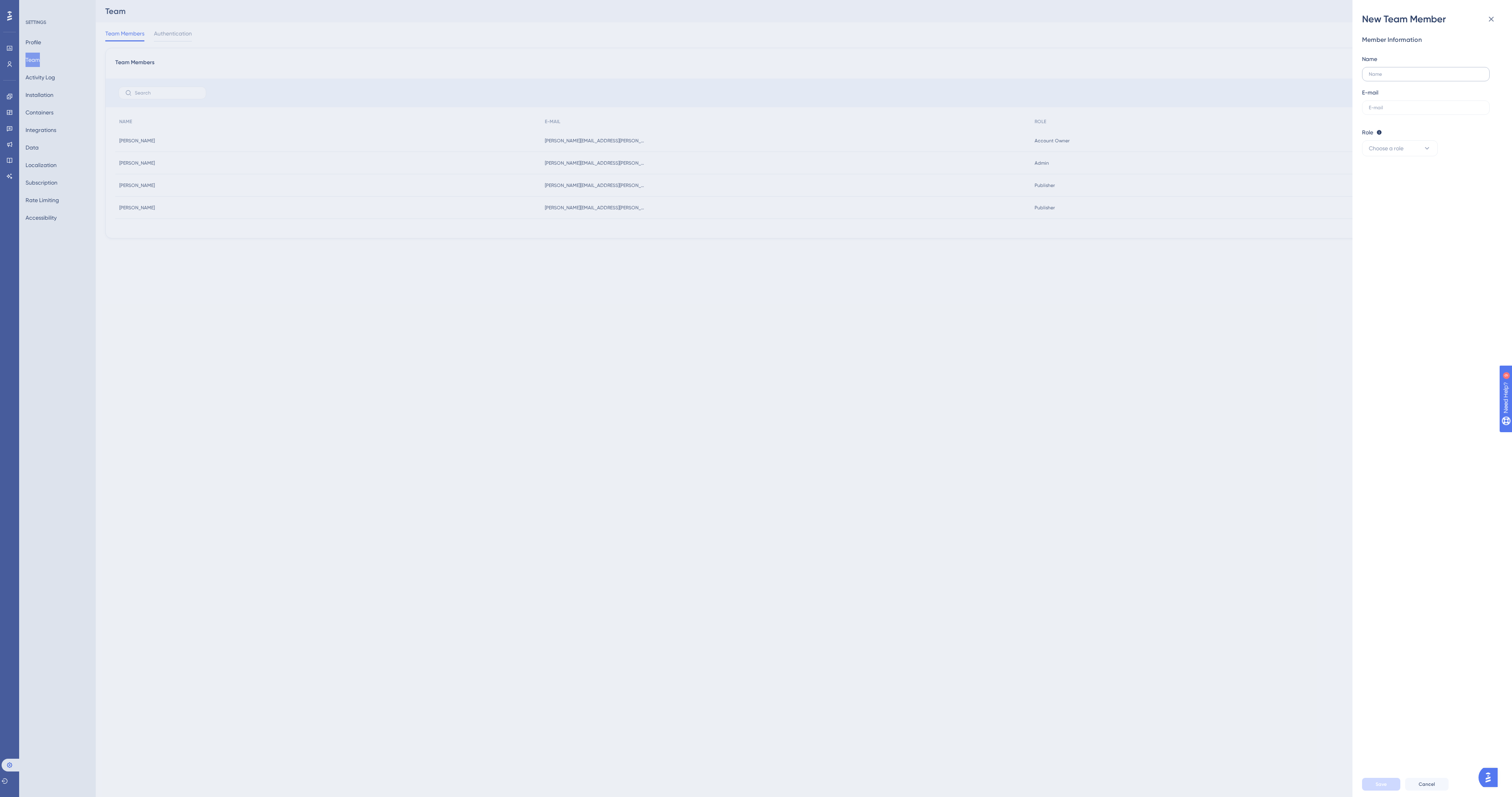
click at [1415, 71] on label at bounding box center [1425, 74] width 127 height 14
click at [1415, 71] on input "text" at bounding box center [1426, 74] width 114 height 5
type input "Jelle"
type input "[EMAIL_ADDRESS][PERSON_NAME][DOMAIN_NAME]"
click at [1407, 143] on button "Choose a role" at bounding box center [1399, 148] width 76 height 16
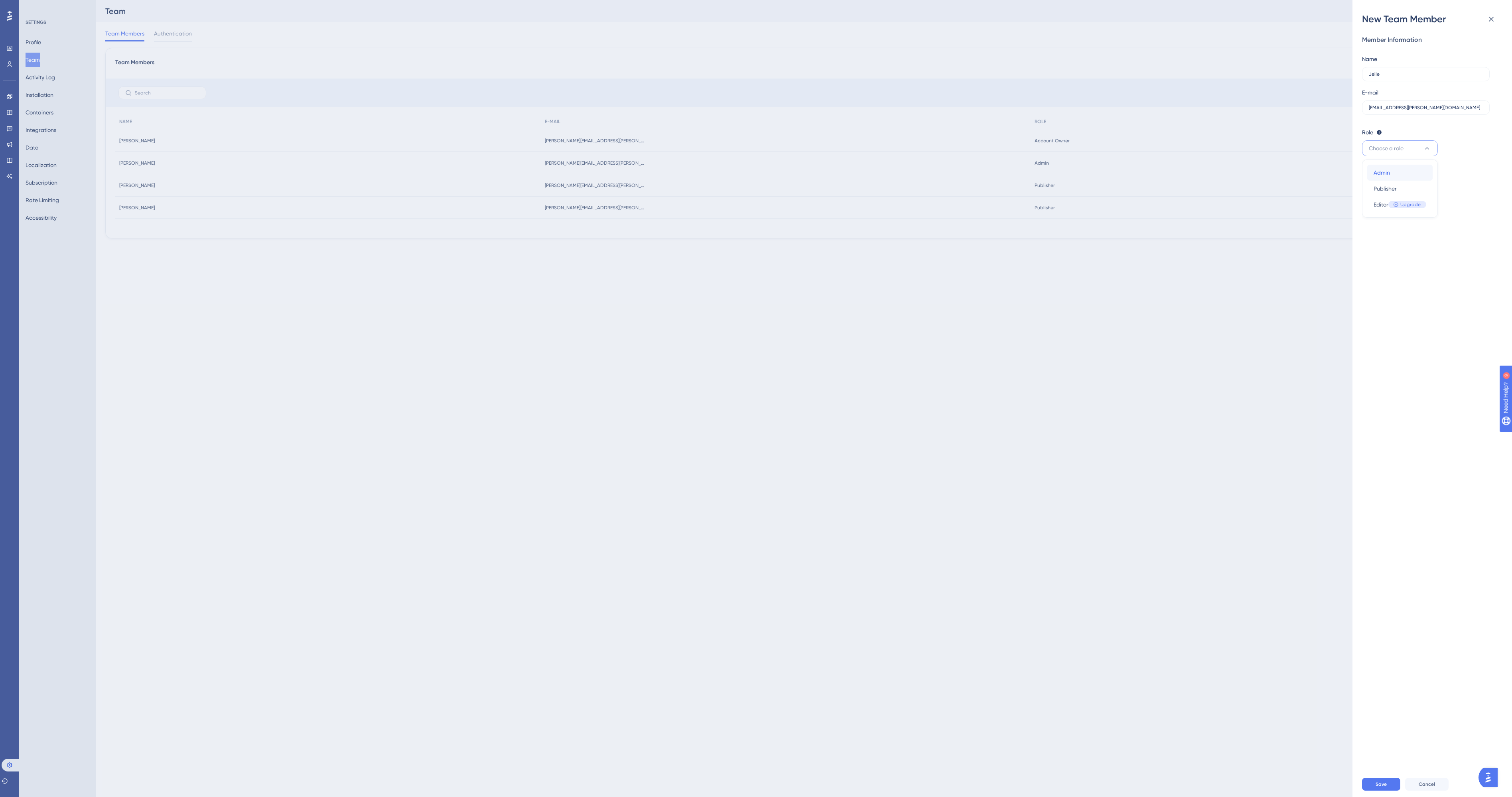
click at [1402, 175] on div "Admin Admin" at bounding box center [1399, 172] width 52 height 16
click at [1385, 785] on span "Save" at bounding box center [1381, 784] width 11 height 6
